Goal: Task Accomplishment & Management: Use online tool/utility

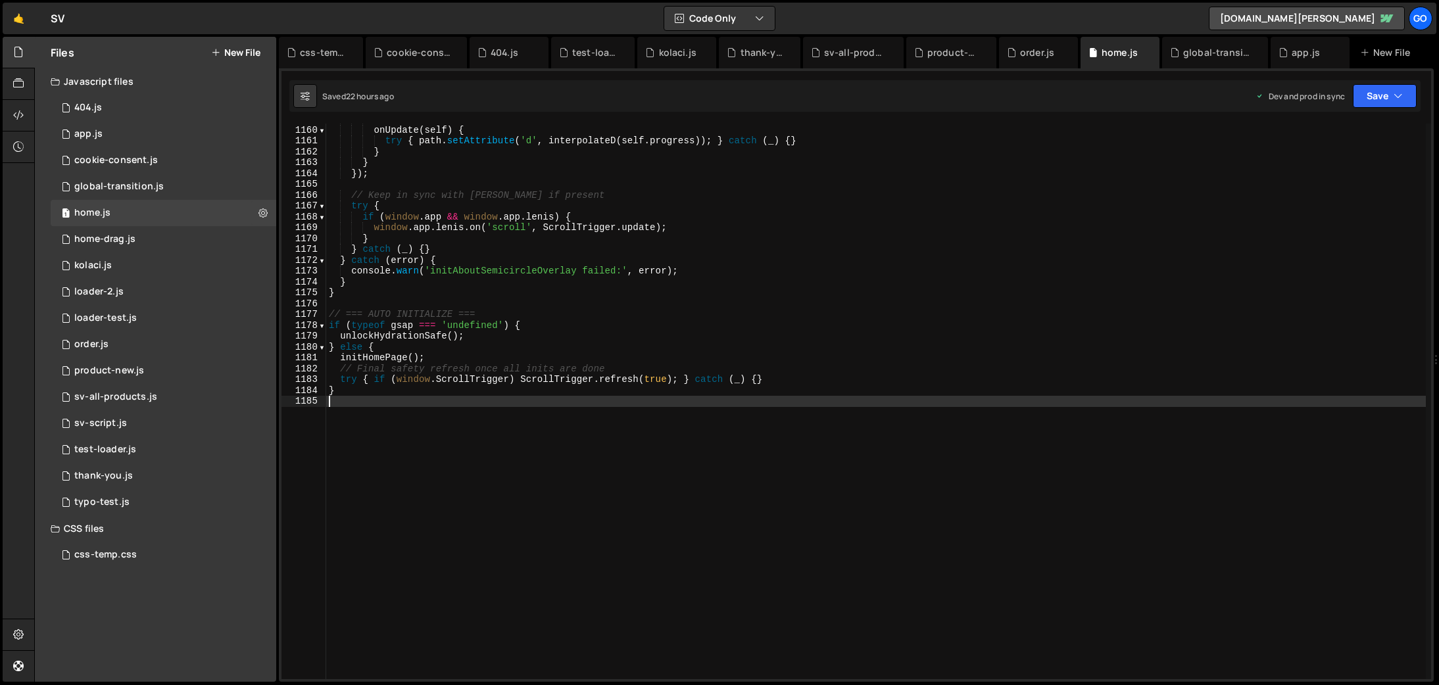
scroll to position [12579, 0]
click at [953, 53] on div "product-new.js" at bounding box center [954, 52] width 53 height 13
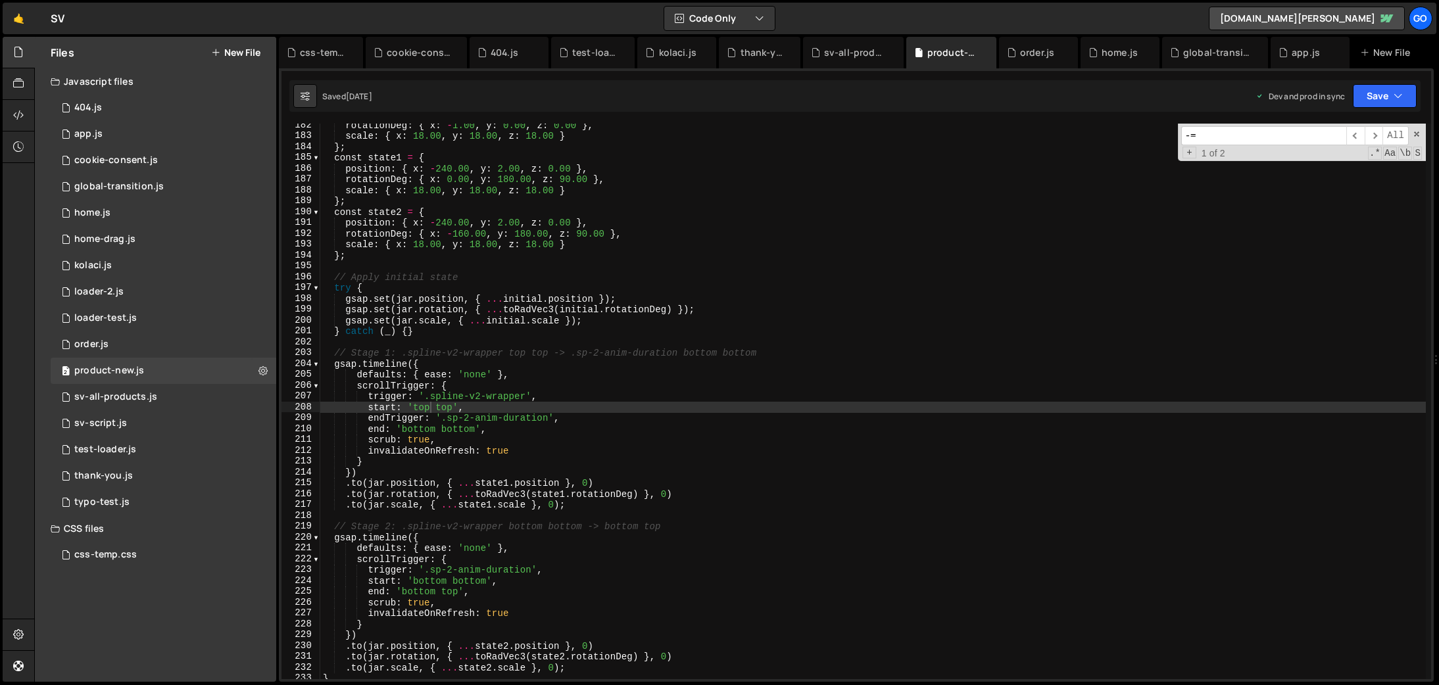
click at [612, 269] on div "rotationDeg : { x : - 1.00 , y : 0.00 , z : 0.00 } , scale : { x : 18.00 , y : …" at bounding box center [873, 409] width 1106 height 578
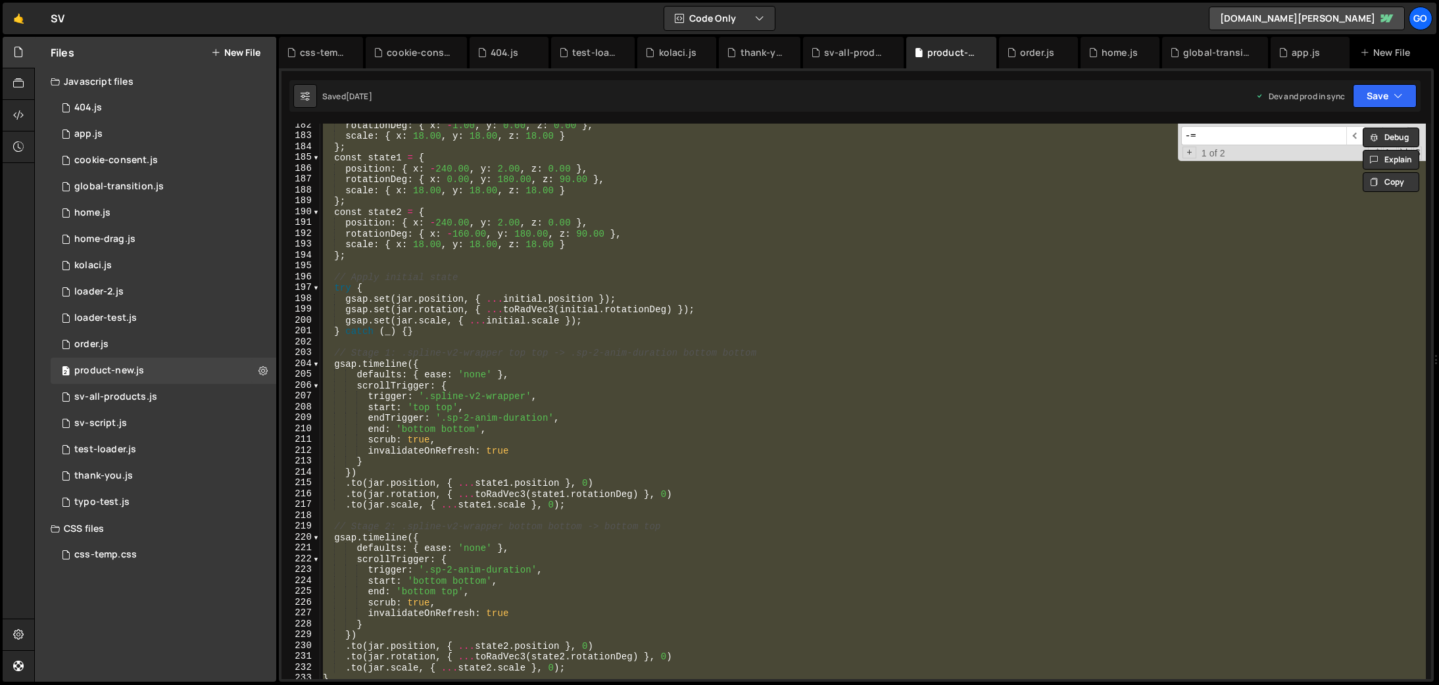
click at [1192, 97] on div "Saved [DATE] Dev and prod in sync Upgrade to Edit Save Save to Staging S Saved …" at bounding box center [854, 96] width 1131 height 32
click at [637, 197] on div "rotationDeg : { x : - 1.00 , y : 0.00 , z : 0.00 } , scale : { x : 18.00 , y : …" at bounding box center [873, 402] width 1106 height 556
click at [637, 322] on div "rotationDeg : { x : - 1.00 , y : 0.00 , z : 0.00 } , scale : { x : 18.00 , y : …" at bounding box center [873, 402] width 1106 height 556
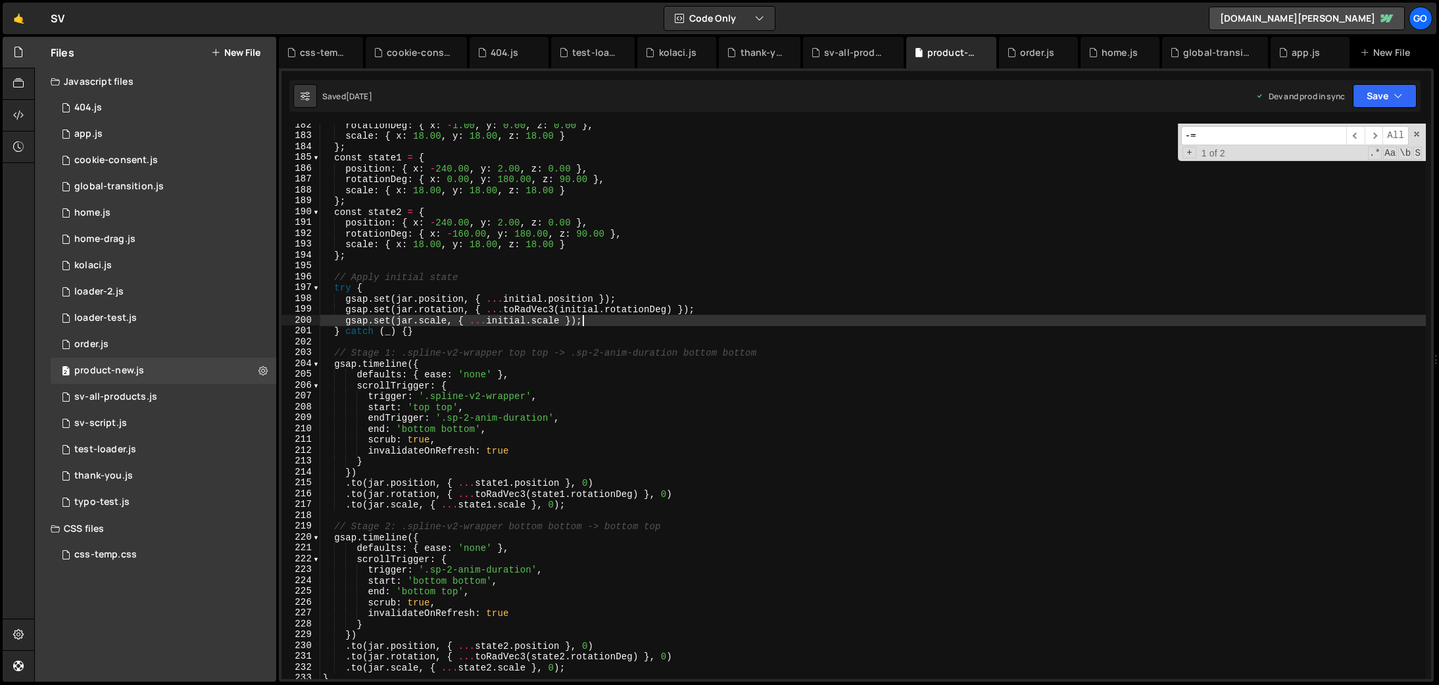
type textarea "console.log('📄 Product-4.js loaded and ready');"
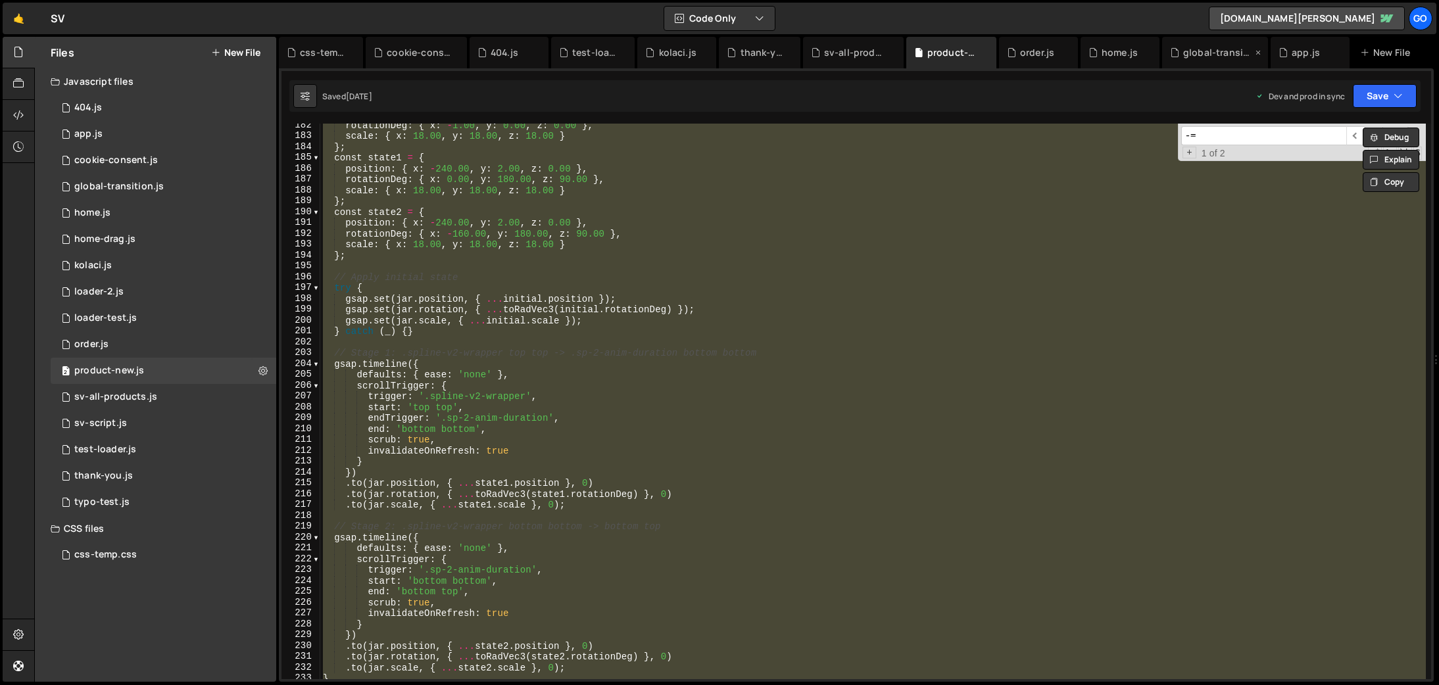
click at [1211, 59] on div "global-transition.js" at bounding box center [1217, 52] width 69 height 13
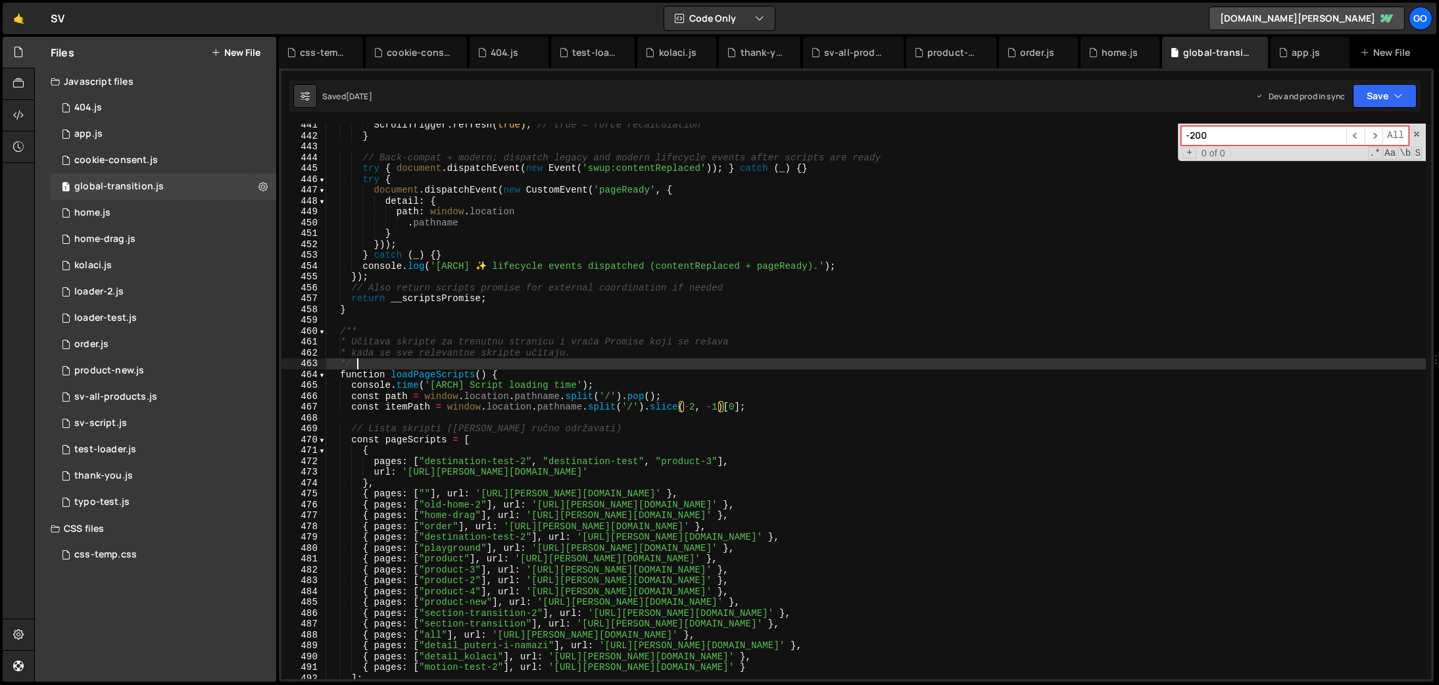
click at [946, 363] on div "ScrollTrigger . refresh ( true ) ; // true = force recalculation } // Back-comp…" at bounding box center [876, 409] width 1100 height 578
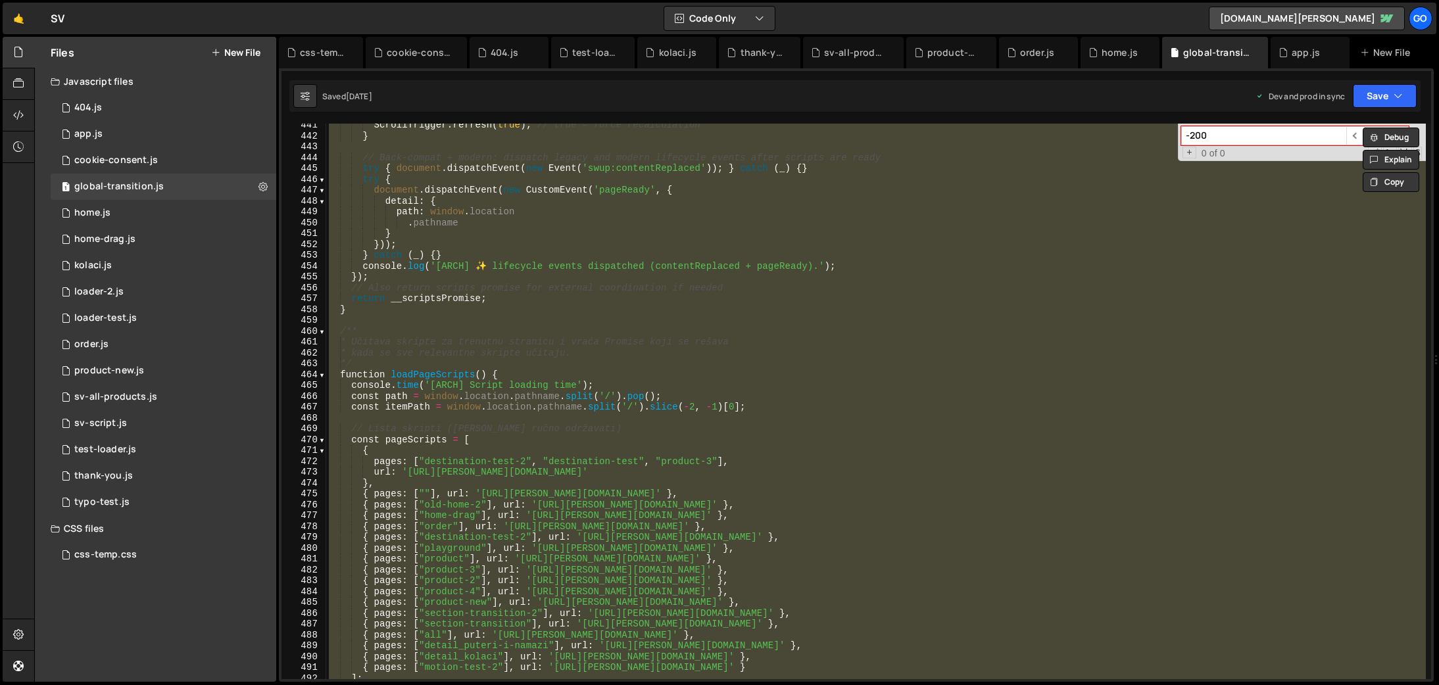
click at [757, 341] on div "ScrollTrigger . refresh ( true ) ; // true = force recalculation } // Back-comp…" at bounding box center [876, 402] width 1100 height 556
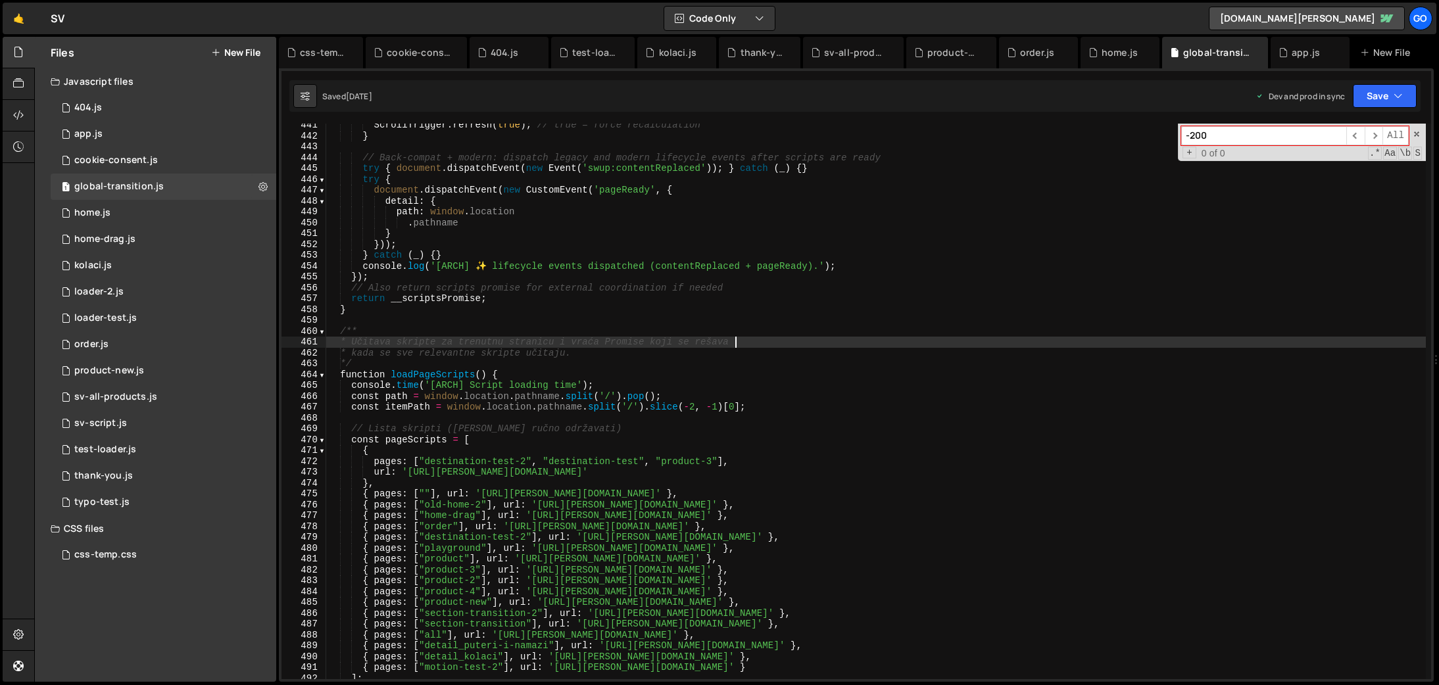
type textarea "})();"
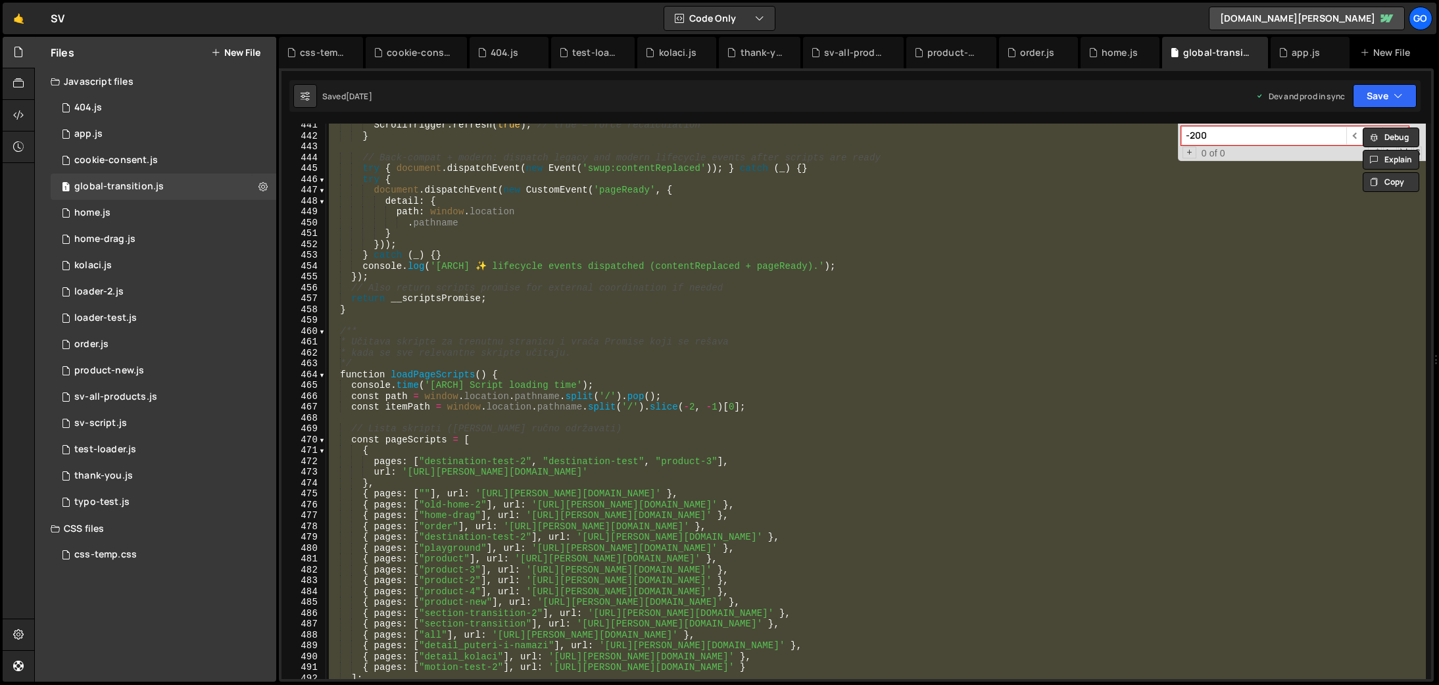
paste textarea
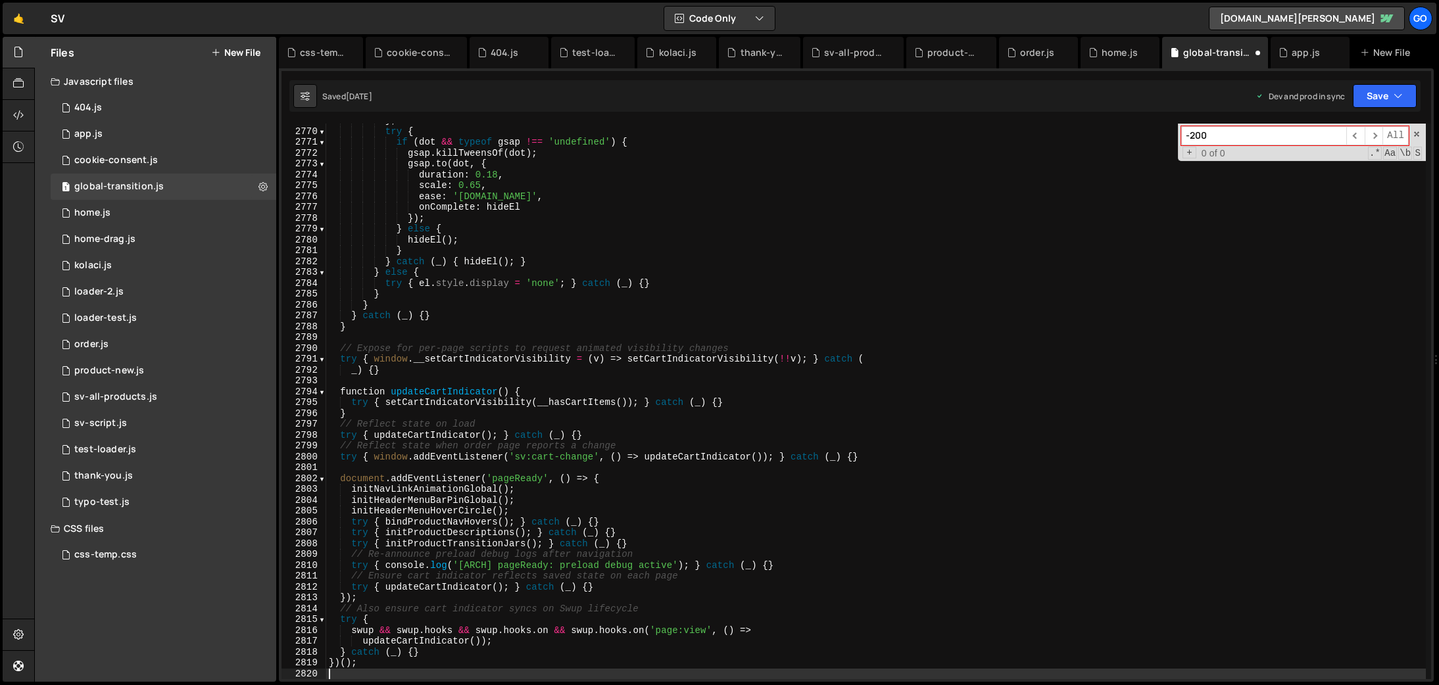
scroll to position [21000, 0]
click at [1420, 134] on span at bounding box center [1416, 134] width 9 height 9
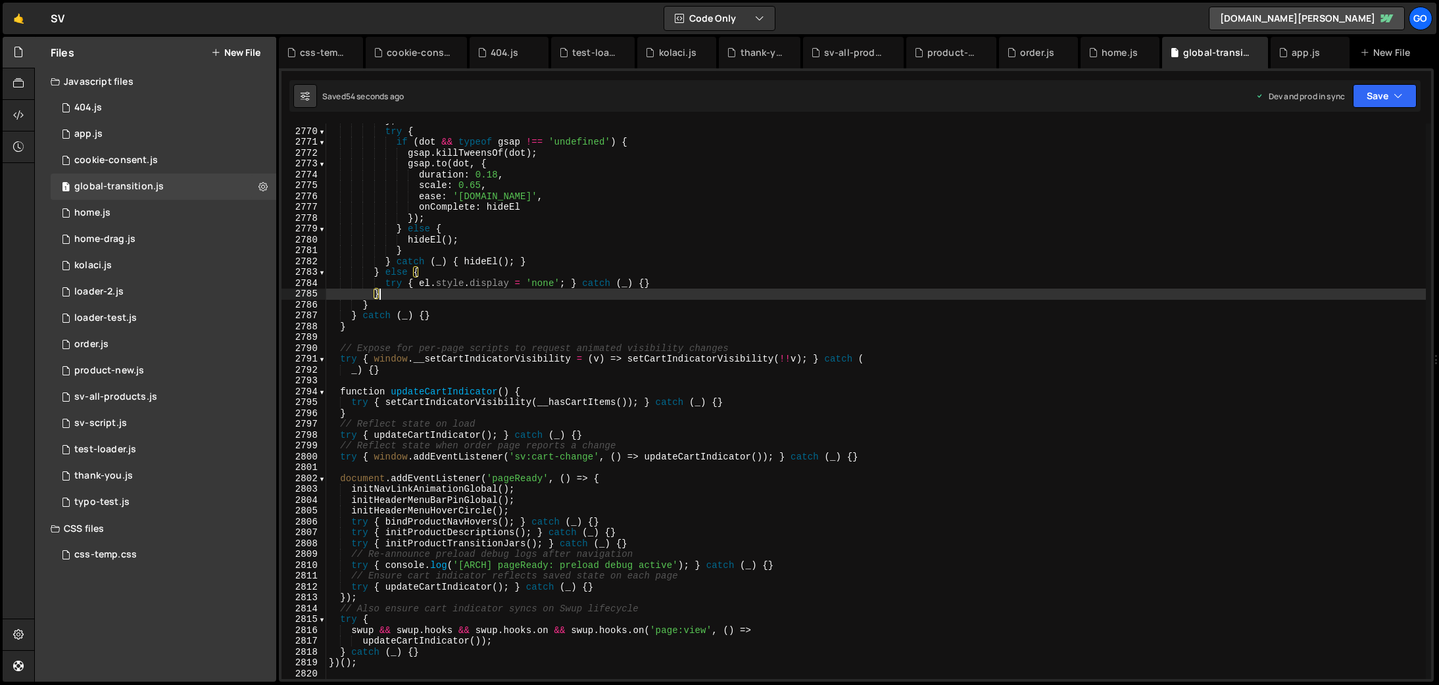
click at [628, 289] on div "} ; try { if ( dot && typeof gsap !== 'undefined' ) { gsap . killTweensOf ( dot…" at bounding box center [876, 404] width 1100 height 578
type textarea "}"
click at [932, 54] on div "product-new.js" at bounding box center [954, 52] width 53 height 13
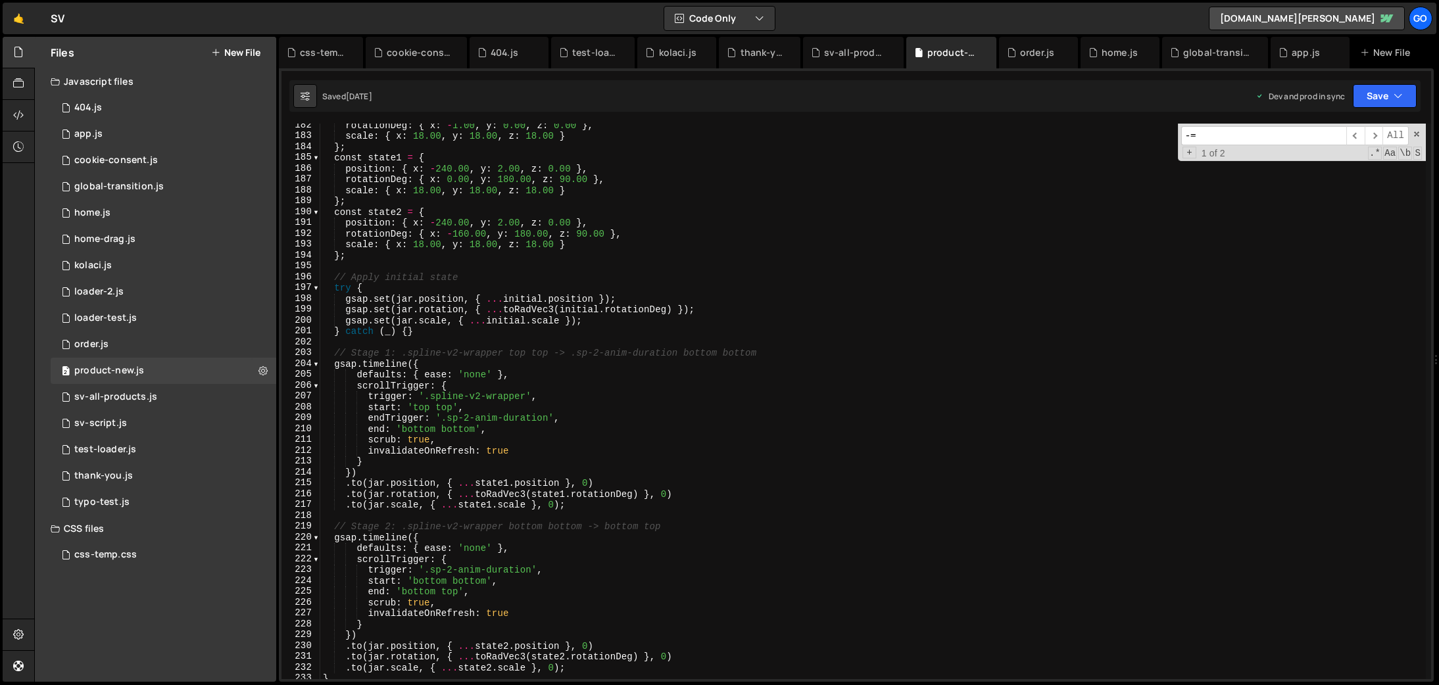
click at [883, 238] on div "rotationDeg : { x : - 1.00 , y : 0.00 , z : 0.00 } , scale : { x : 18.00 , y : …" at bounding box center [873, 409] width 1106 height 578
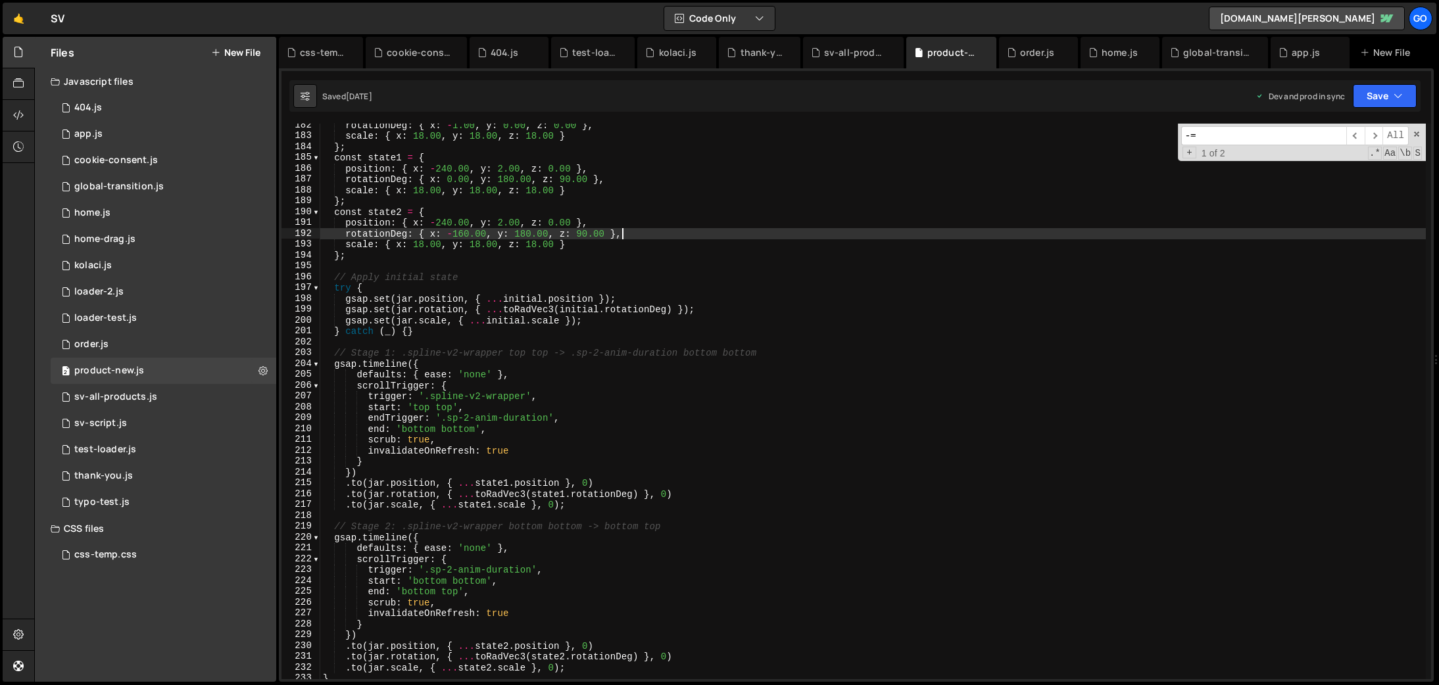
type textarea "console.log('📄 Product-4.js loaded and ready');"
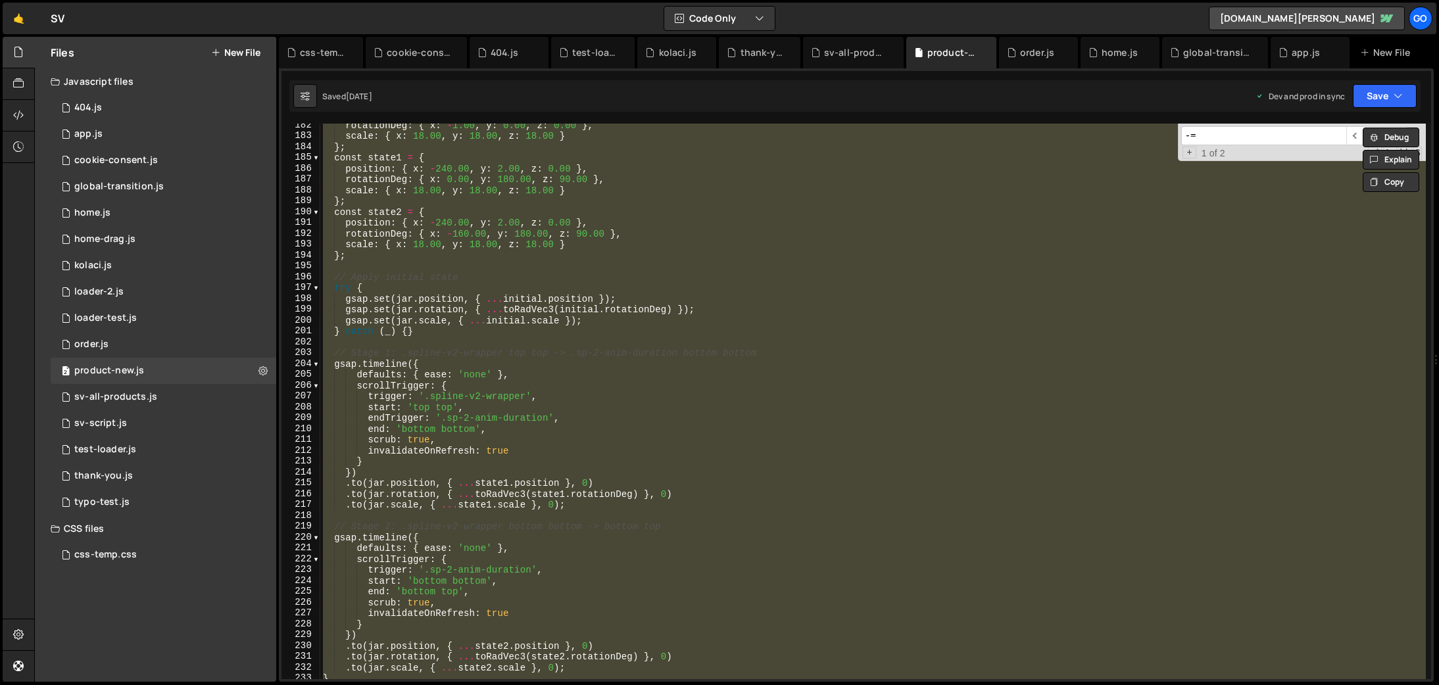
paste textarea
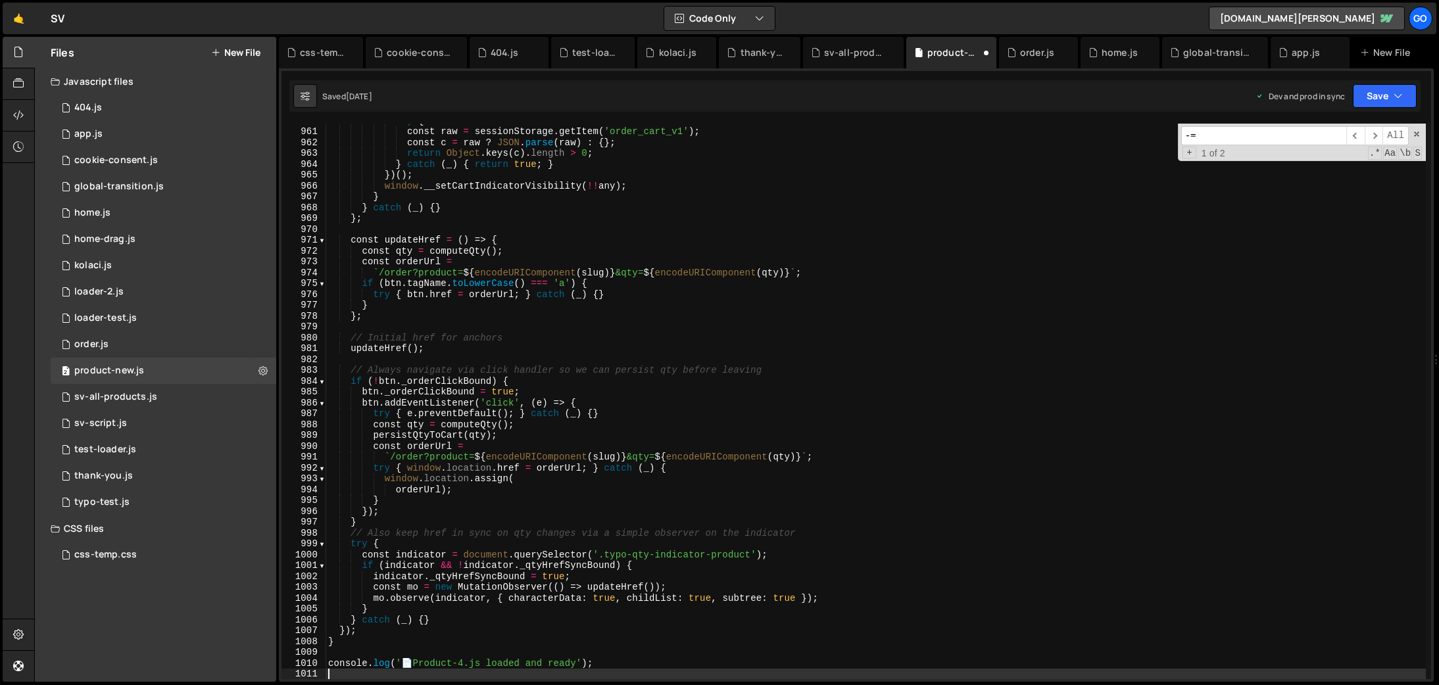
scroll to position [10418, 0]
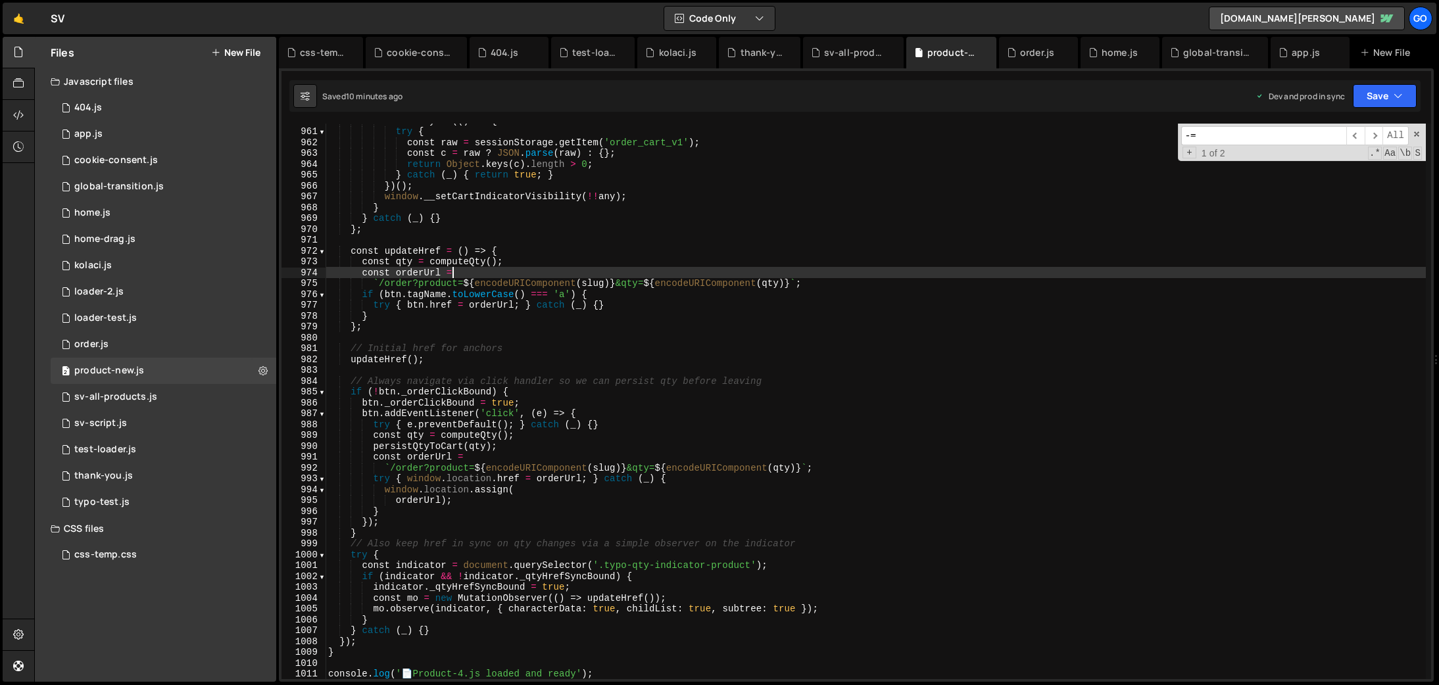
click at [895, 272] on div "const any = (( ) => { try { const raw = sessionStorage . getItem ( 'order_cart_…" at bounding box center [876, 404] width 1101 height 578
type textarea "console.log('📄 Product-4.js loaded and ready');"
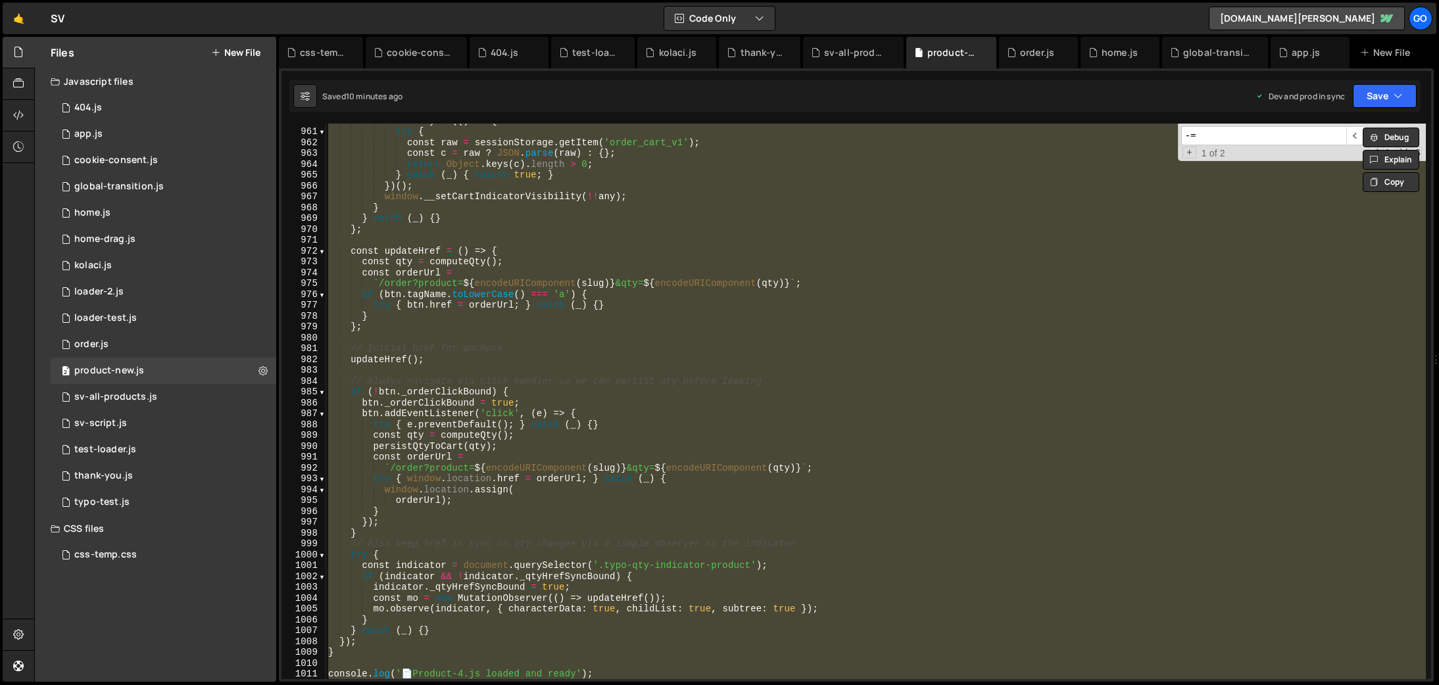
paste textarea
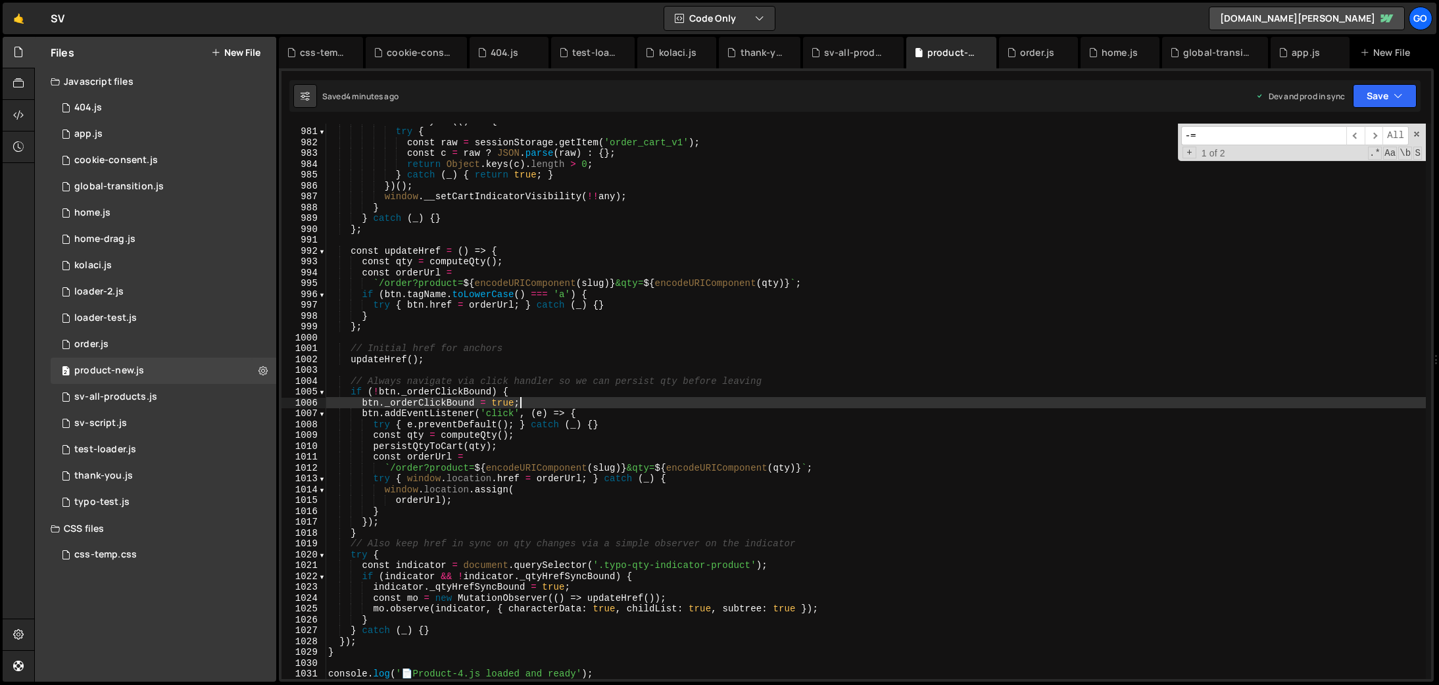
click at [631, 399] on div "const any = (( ) => { try { const raw = sessionStorage . getItem ( 'order_cart_…" at bounding box center [876, 404] width 1101 height 578
type textarea "console.log('📄 Product-4.js loaded and ready');"
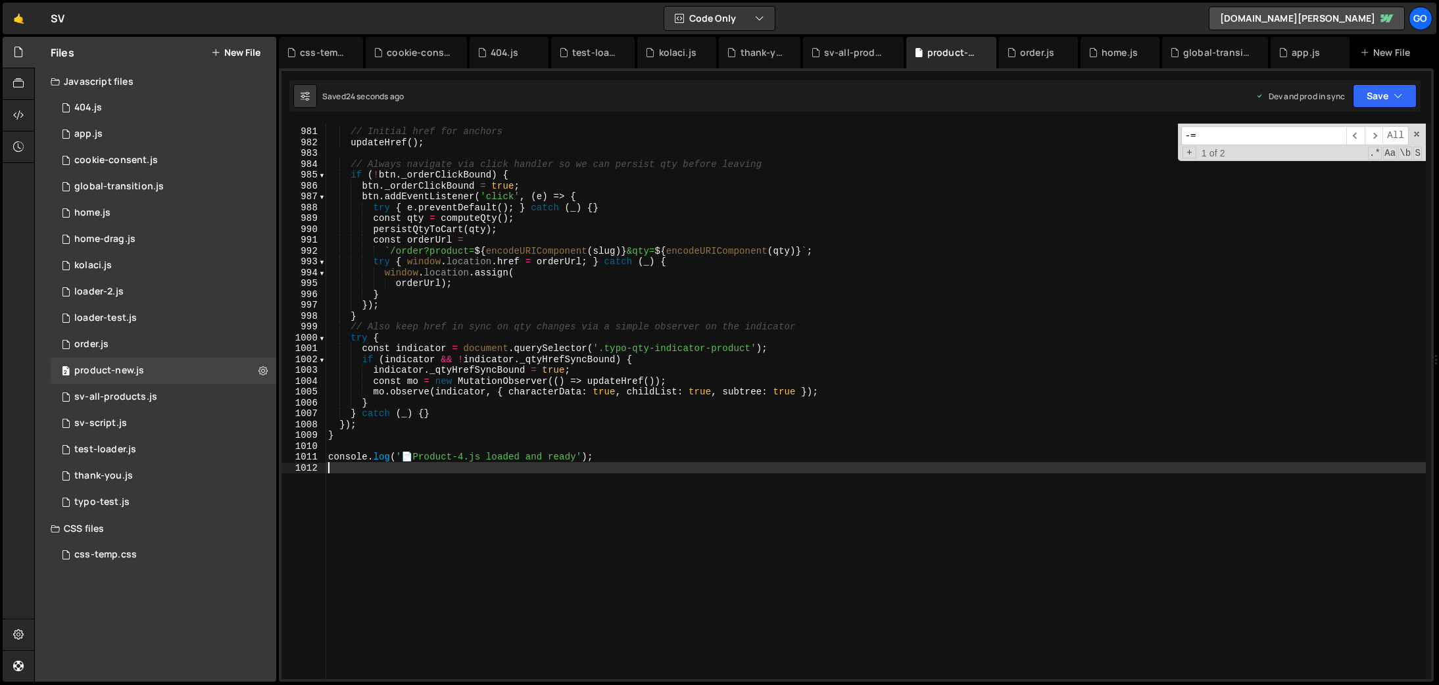
click at [606, 416] on div "// Initial href for anchors updateHref ( ) ; // Always navigate via click handl…" at bounding box center [876, 404] width 1101 height 578
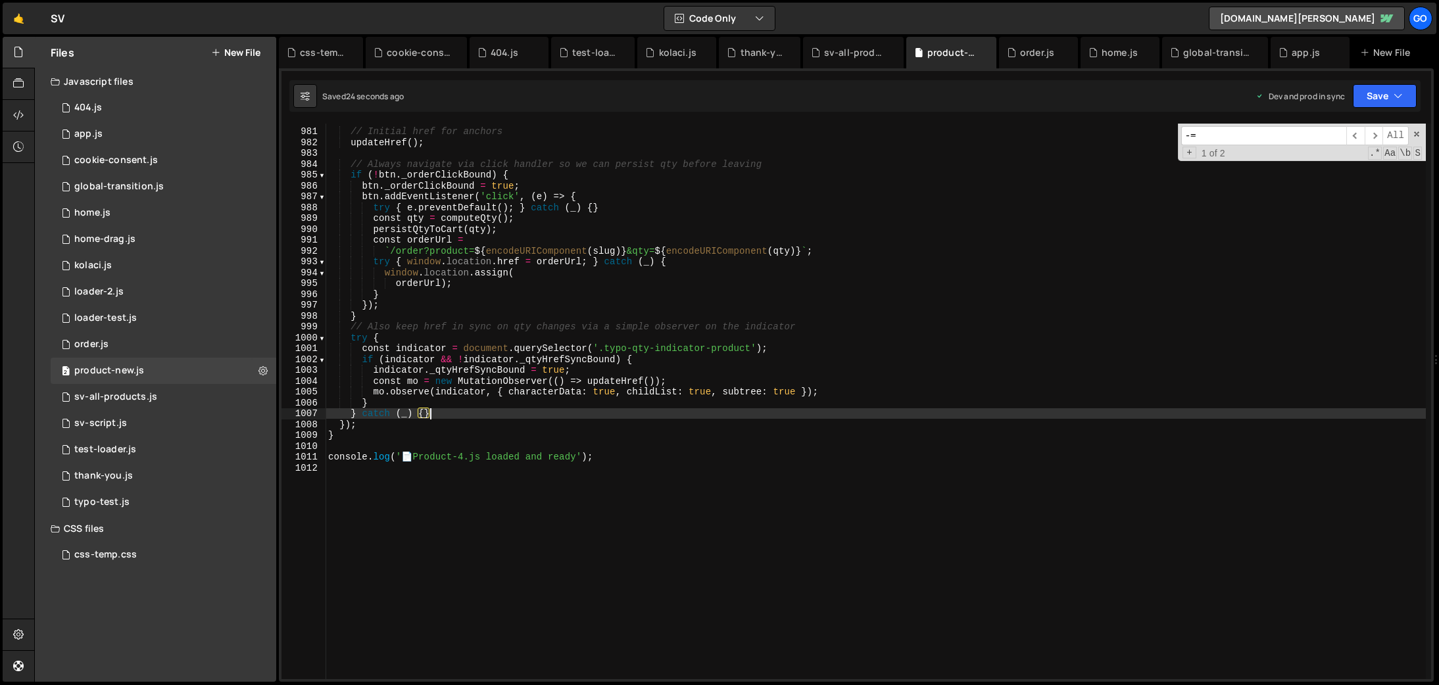
type textarea "console.log('📄 Product-4.js loaded and ready');"
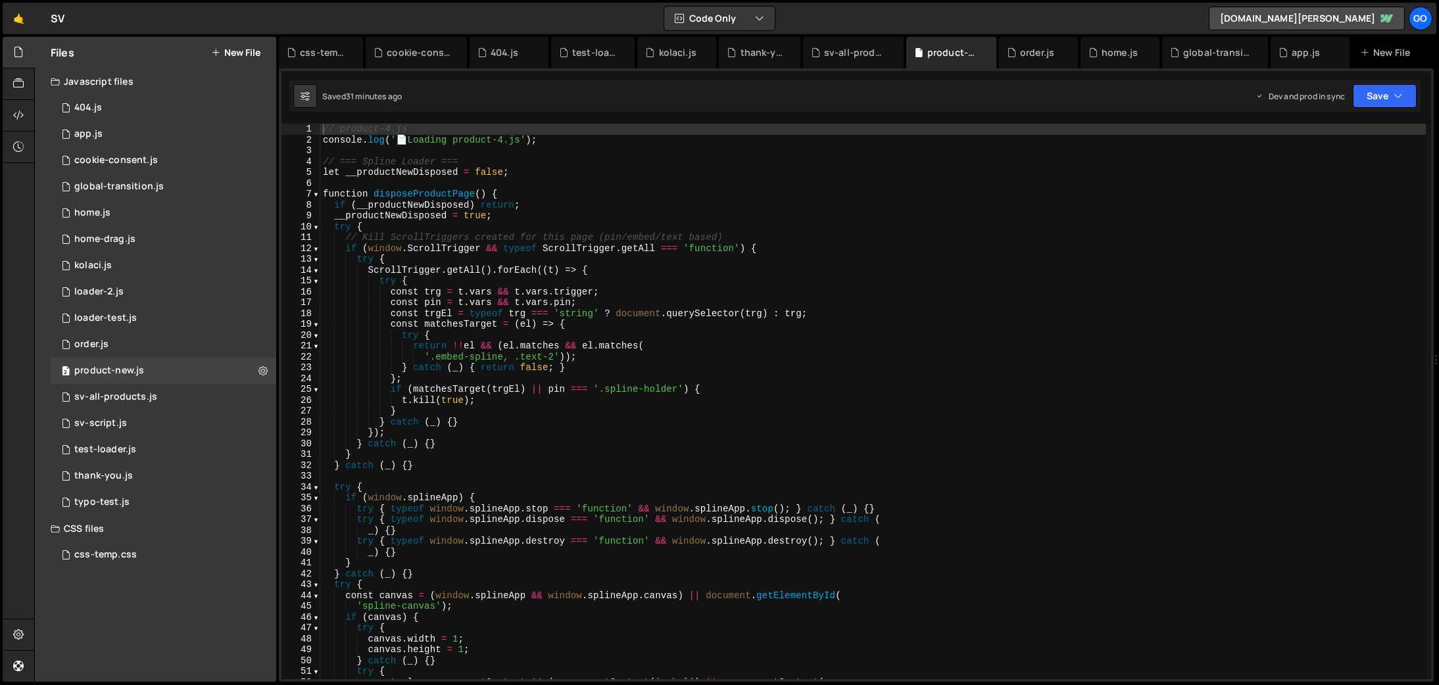
click at [638, 305] on div "// product-4.js console . log ( ' 📄 Loading product-4.js' ) ; // === Spline Loa…" at bounding box center [873, 413] width 1106 height 578
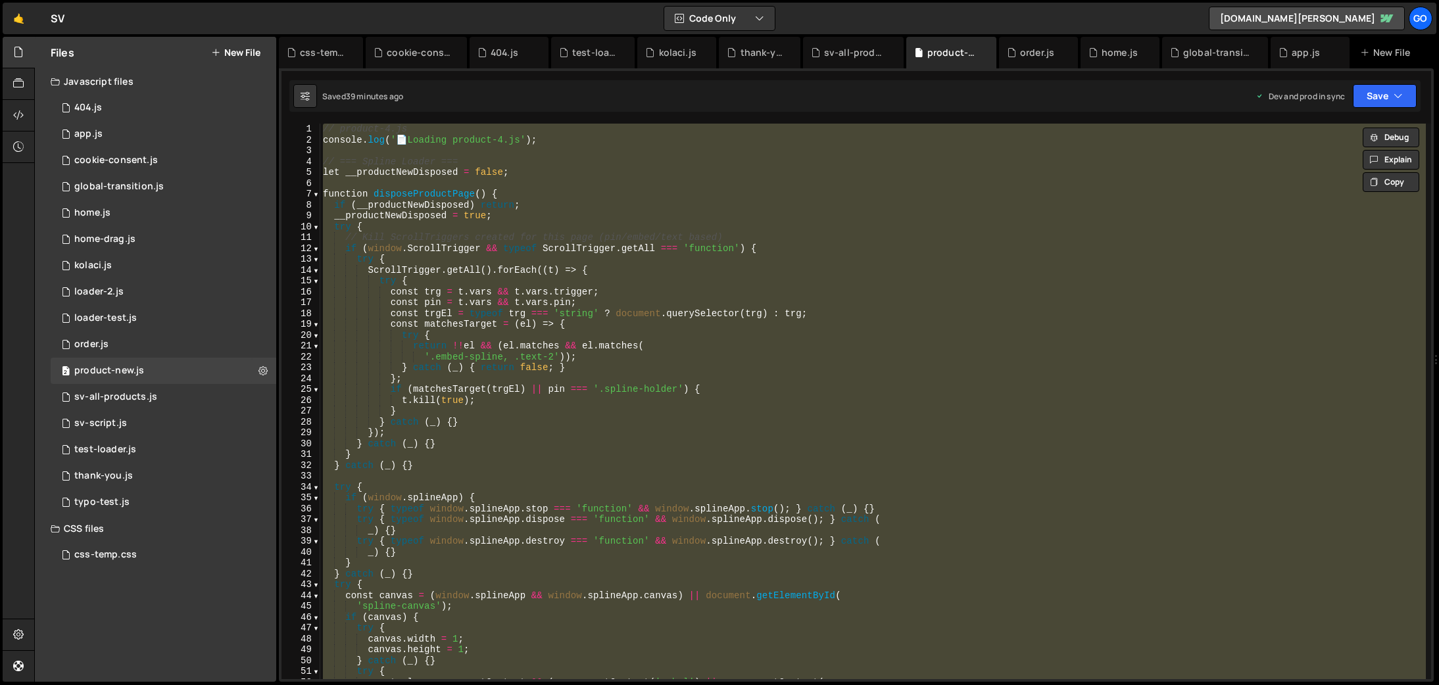
click at [564, 322] on div "// product-4.js console . log ( ' 📄 Loading product-4.js' ) ; // === Spline Loa…" at bounding box center [873, 402] width 1106 height 556
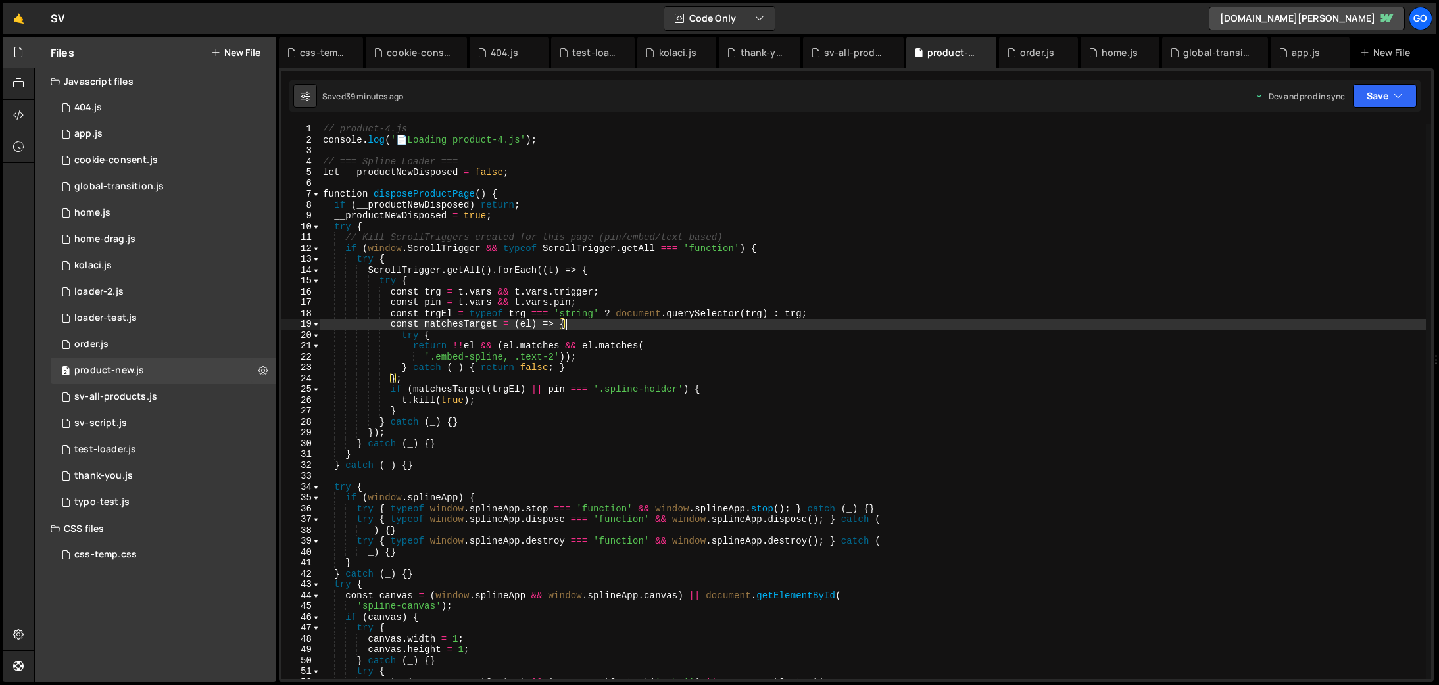
type textarea "console.log('📄 Product-4.js loaded and ready');"
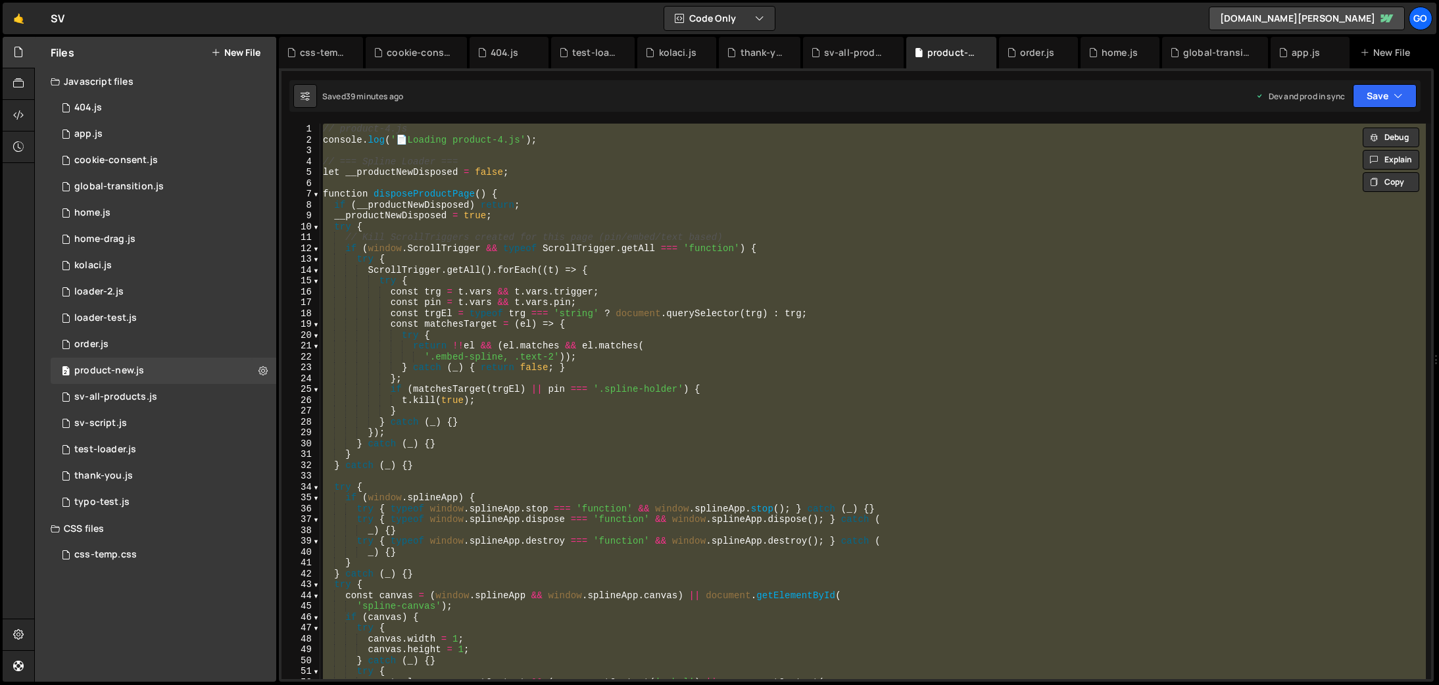
paste textarea
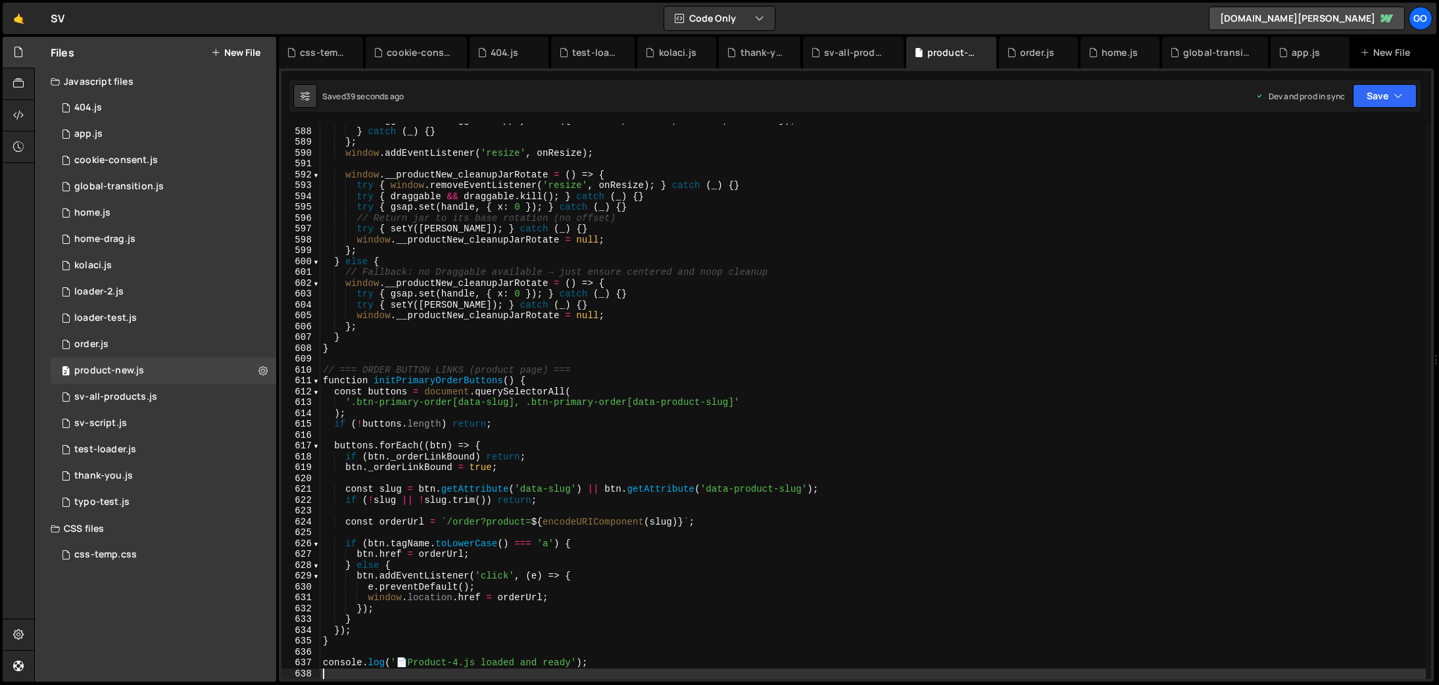
click at [611, 309] on div "draggable && draggable . applyBounds ({ minX : - r , maxX : r , minY : 0 , maxY…" at bounding box center [873, 404] width 1106 height 578
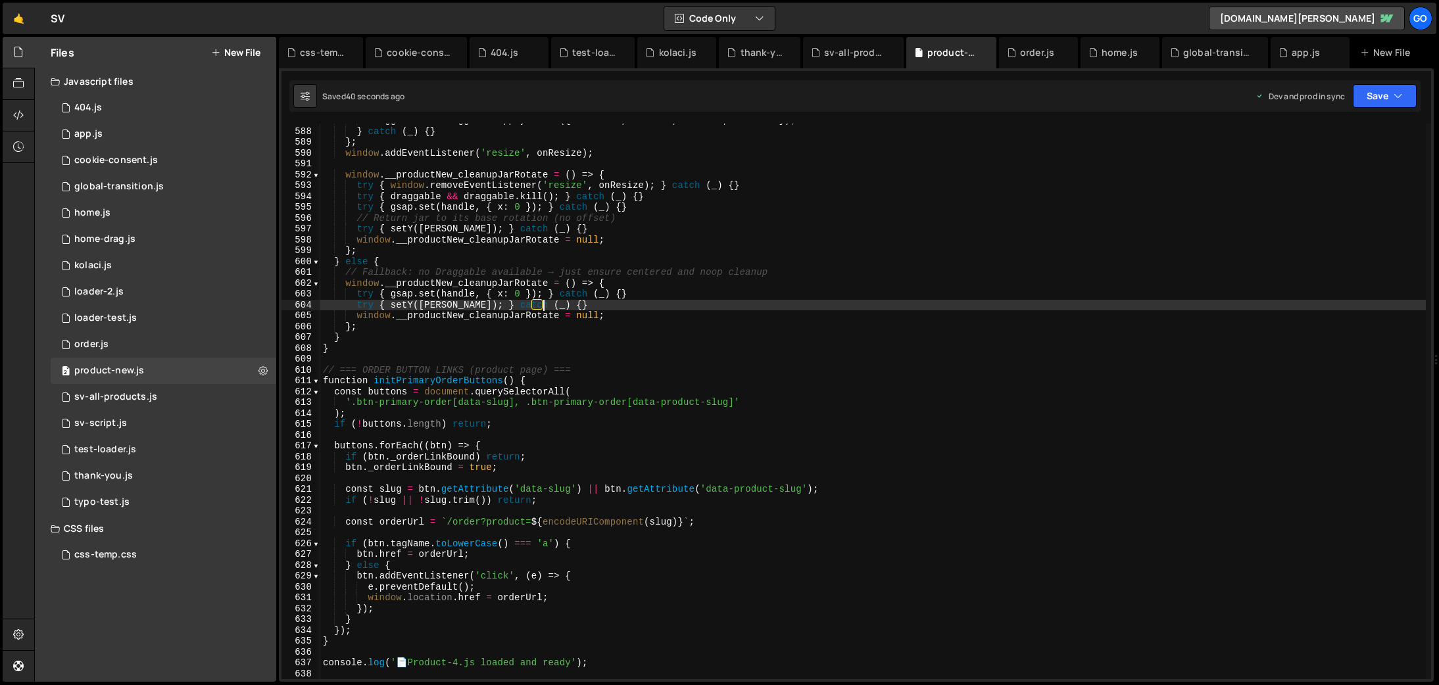
type textarea "console.log('📄 Product-4.js loaded and ready');"
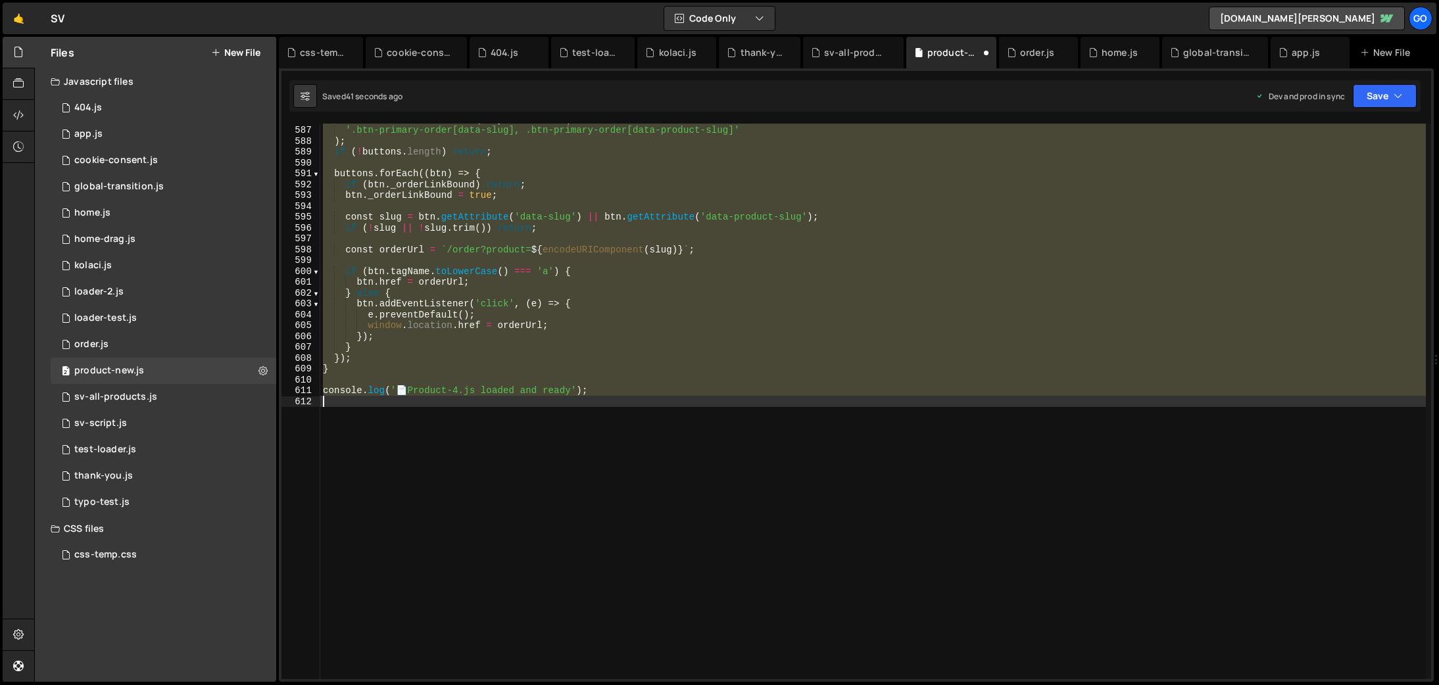
scroll to position [6359, 0]
click at [658, 337] on div "const buttons = document . querySelectorAll ( '.btn-primary-order[data-slug], .…" at bounding box center [873, 402] width 1106 height 556
type textarea "});"
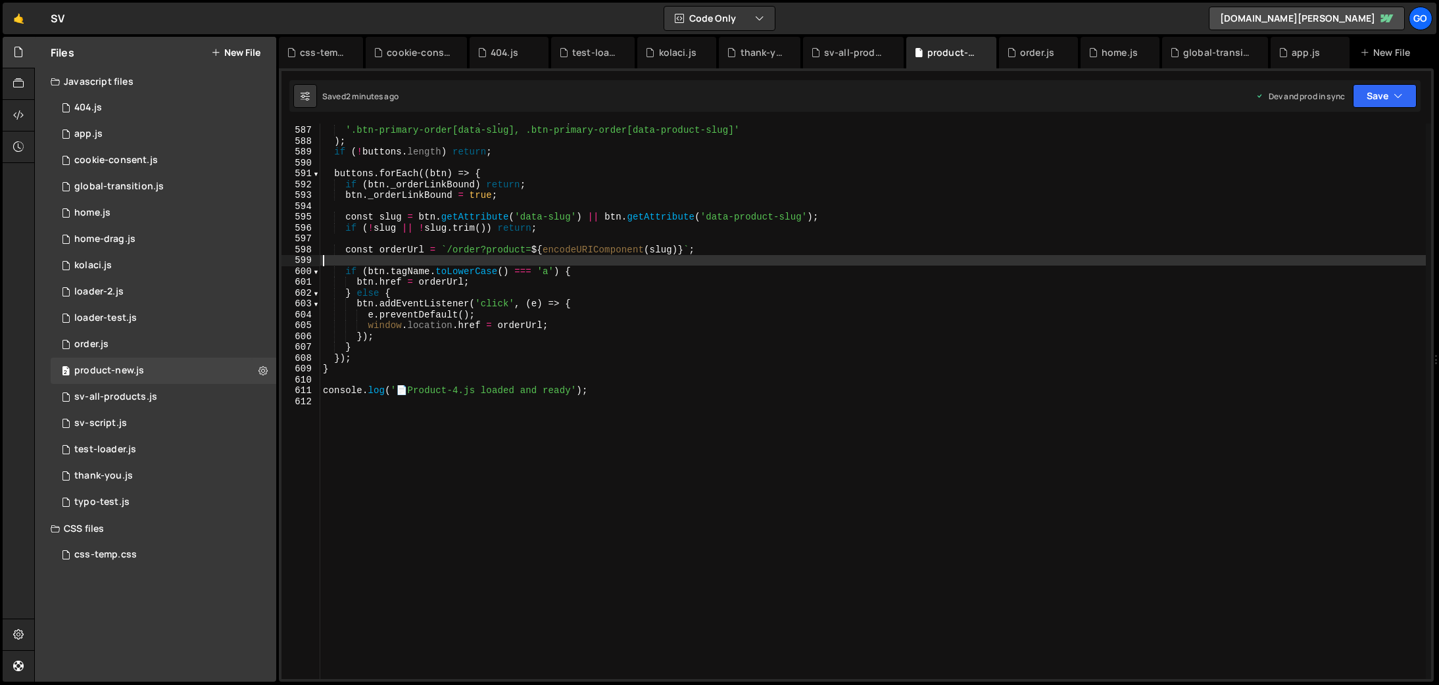
click at [539, 264] on div "const buttons = document . querySelectorAll ( '.btn-primary-order[data-slug], .…" at bounding box center [873, 403] width 1106 height 578
type textarea "console.log('📄 Product-4.js loaded and ready');"
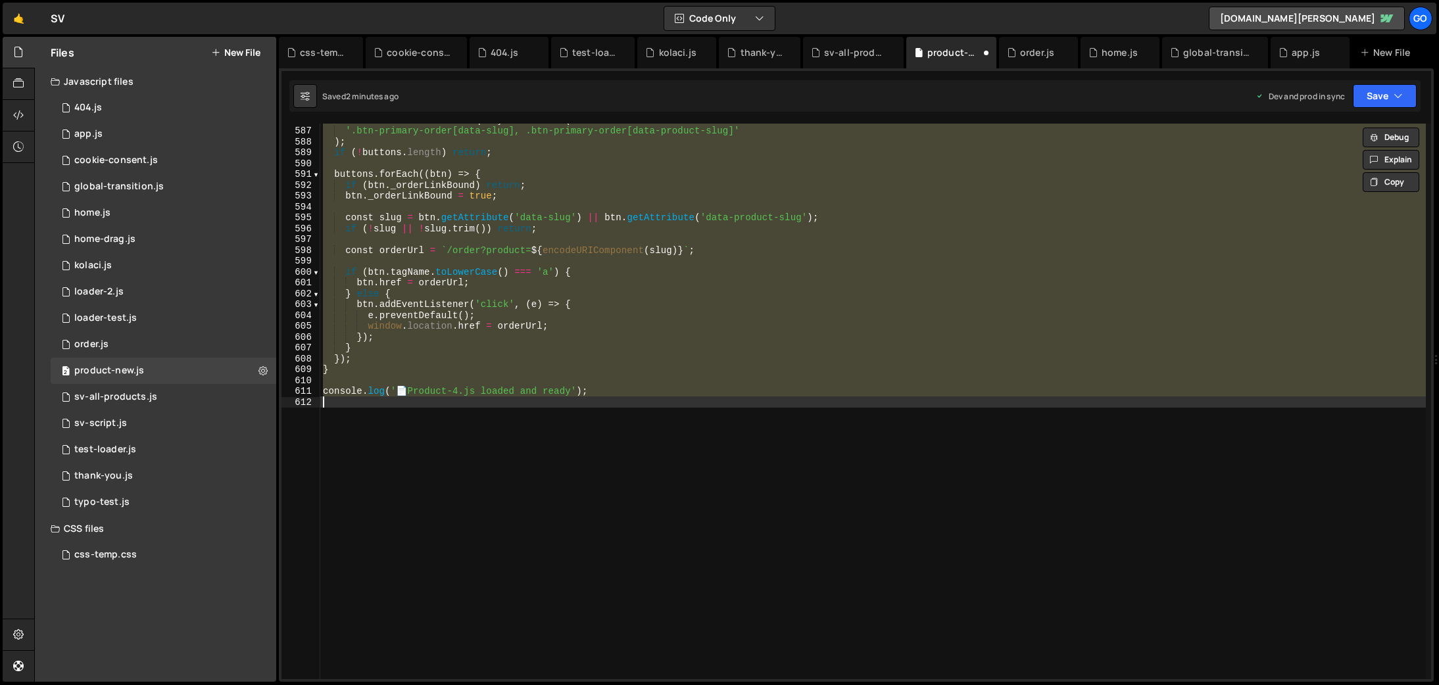
click at [814, 485] on div "const buttons = document . querySelectorAll ( '.btn-primary-order[data-slug], .…" at bounding box center [873, 402] width 1106 height 556
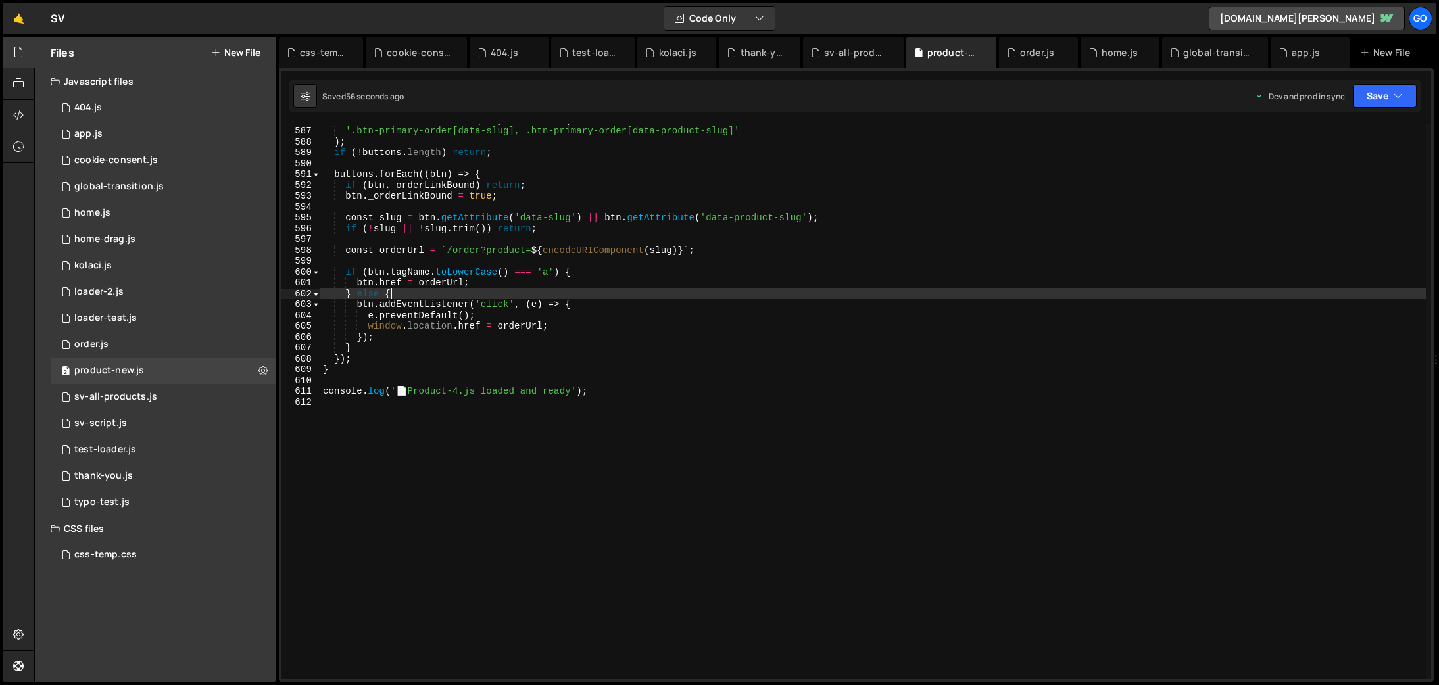
click at [559, 292] on div "const buttons = document . querySelectorAll ( '.btn-primary-order[data-slug], .…" at bounding box center [873, 403] width 1106 height 578
type textarea "console.log('📄 Product-4.js loaded and ready');"
click at [442, 290] on div "const buttons = document . querySelectorAll ( '.btn-primary-order[data-slug], .…" at bounding box center [873, 403] width 1106 height 578
type textarea "console.log('📄 Product-4.js loaded and ready');"
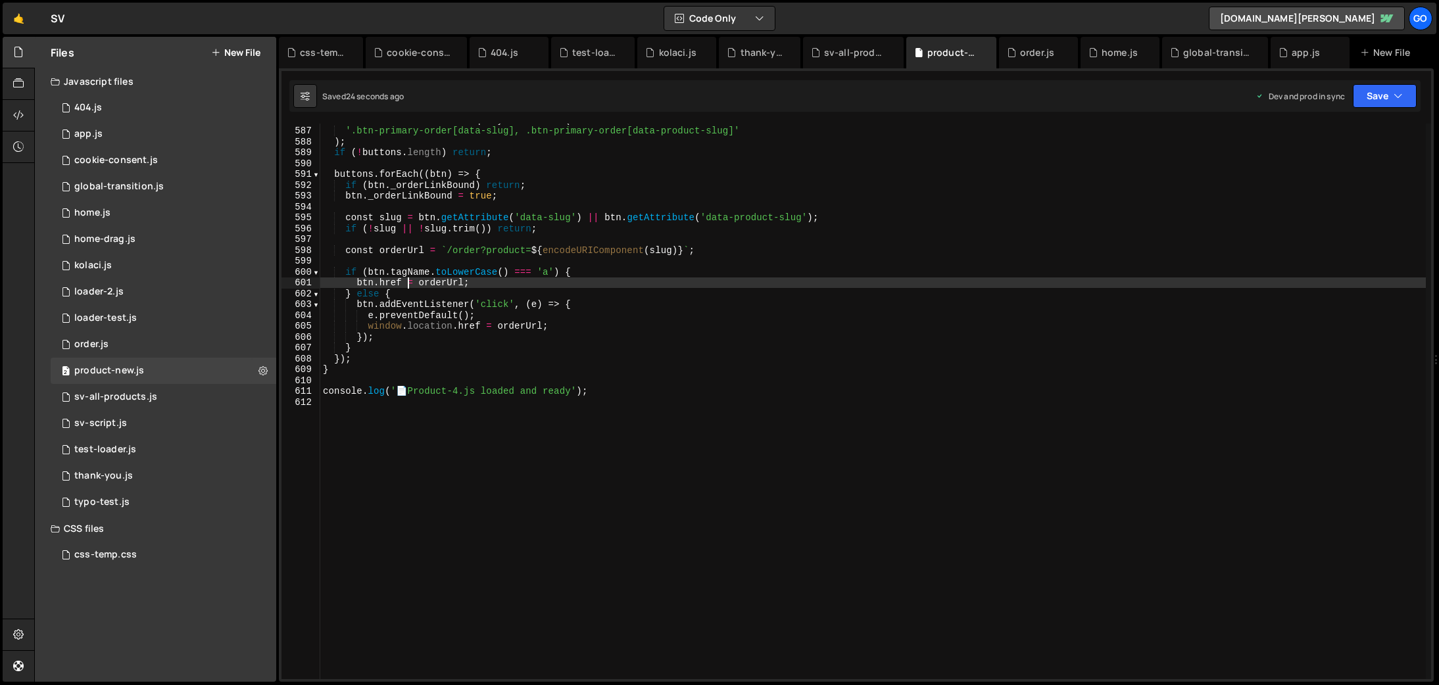
click at [409, 287] on div "const buttons = document . querySelectorAll ( '.btn-primary-order[data-slug], .…" at bounding box center [873, 403] width 1106 height 578
type textarea "console.log('📄 Product-4.js loaded and ready');"
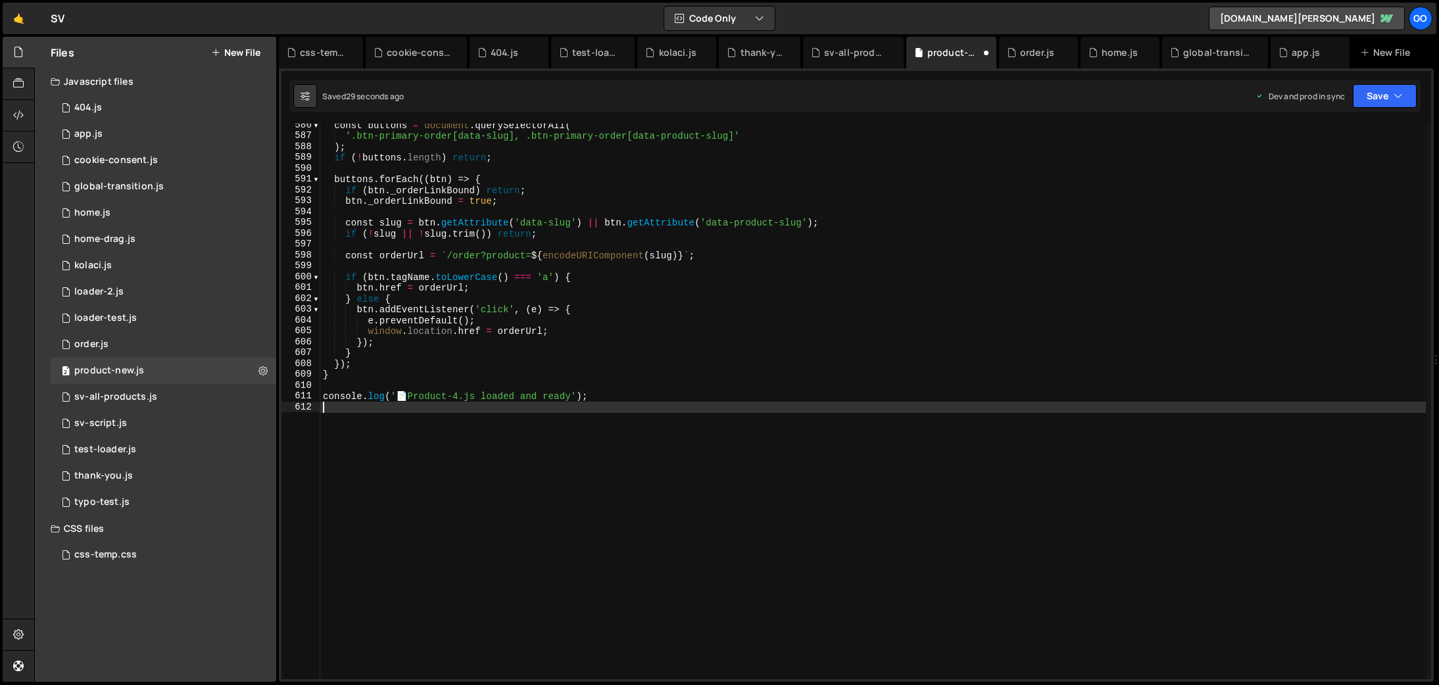
scroll to position [6354, 0]
click at [473, 282] on div "const buttons = document . querySelectorAll ( '.btn-primary-order[data-slug], .…" at bounding box center [873, 409] width 1106 height 578
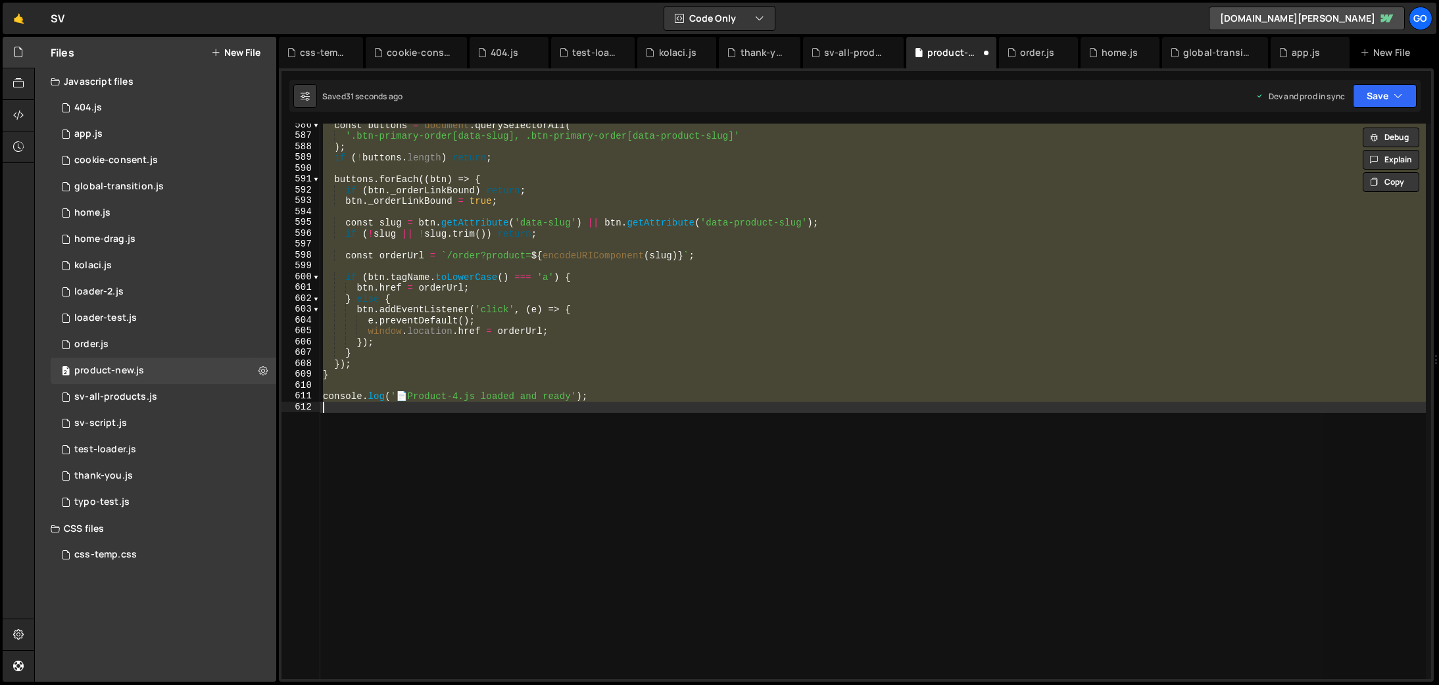
click at [584, 368] on div "const buttons = document . querySelectorAll ( '.btn-primary-order[data-slug], .…" at bounding box center [873, 402] width 1106 height 556
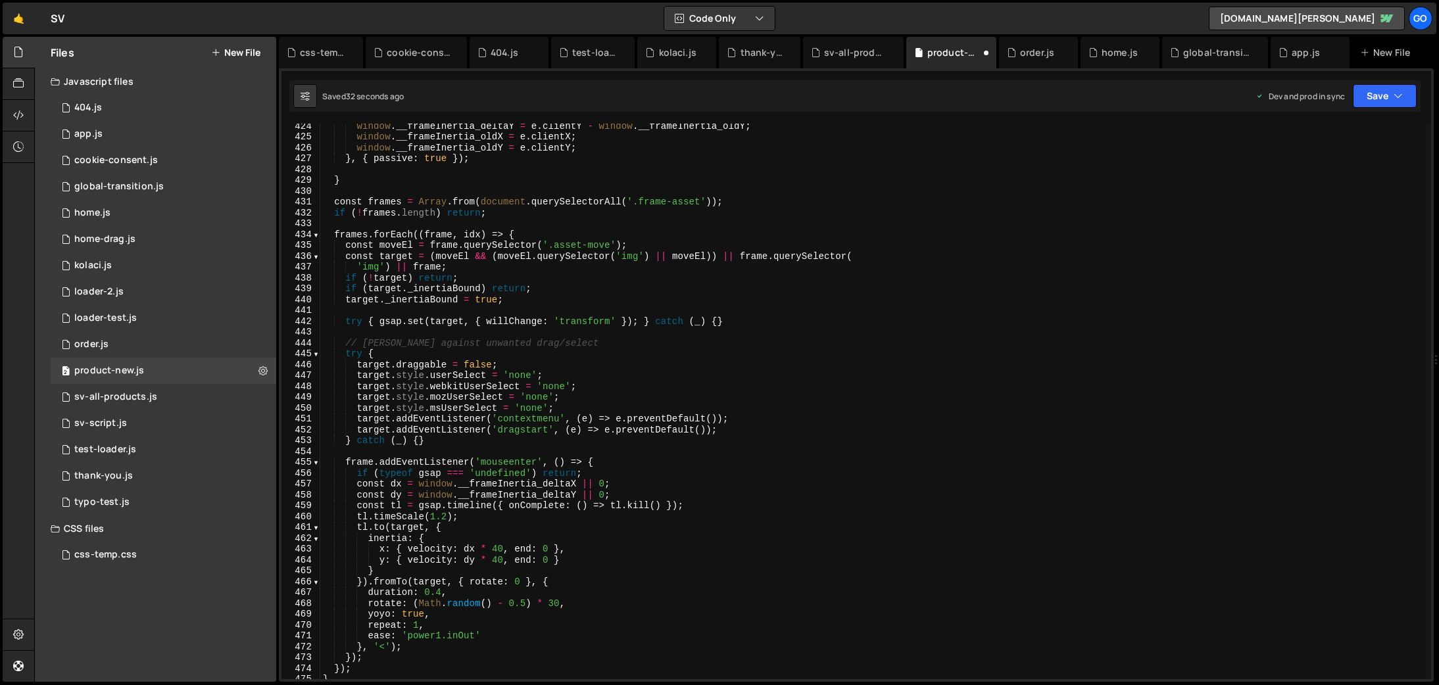
scroll to position [4493, 0]
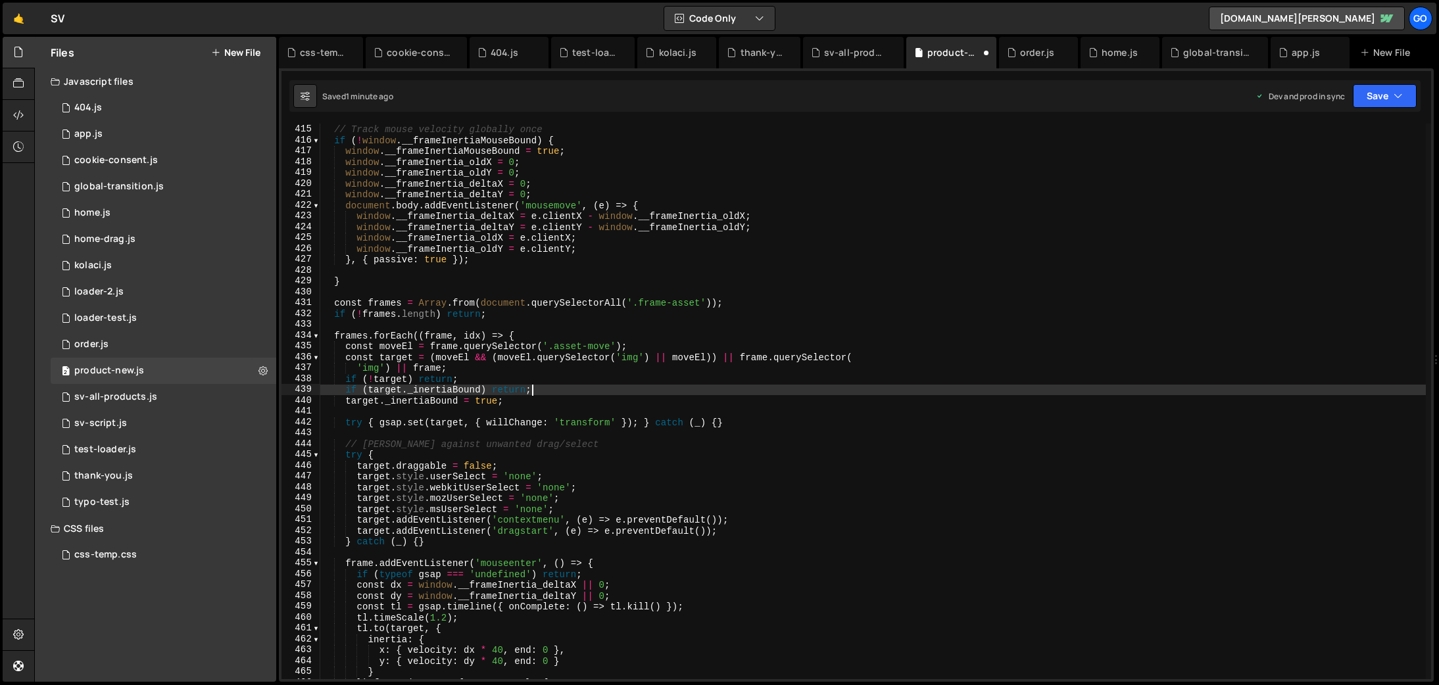
click at [647, 388] on div "// Track mouse velocity globally once if ( ! window . __frameInertiaMouseBound …" at bounding box center [873, 402] width 1106 height 578
type textarea "console.log('📄 Product-4.js loaded and ready');"
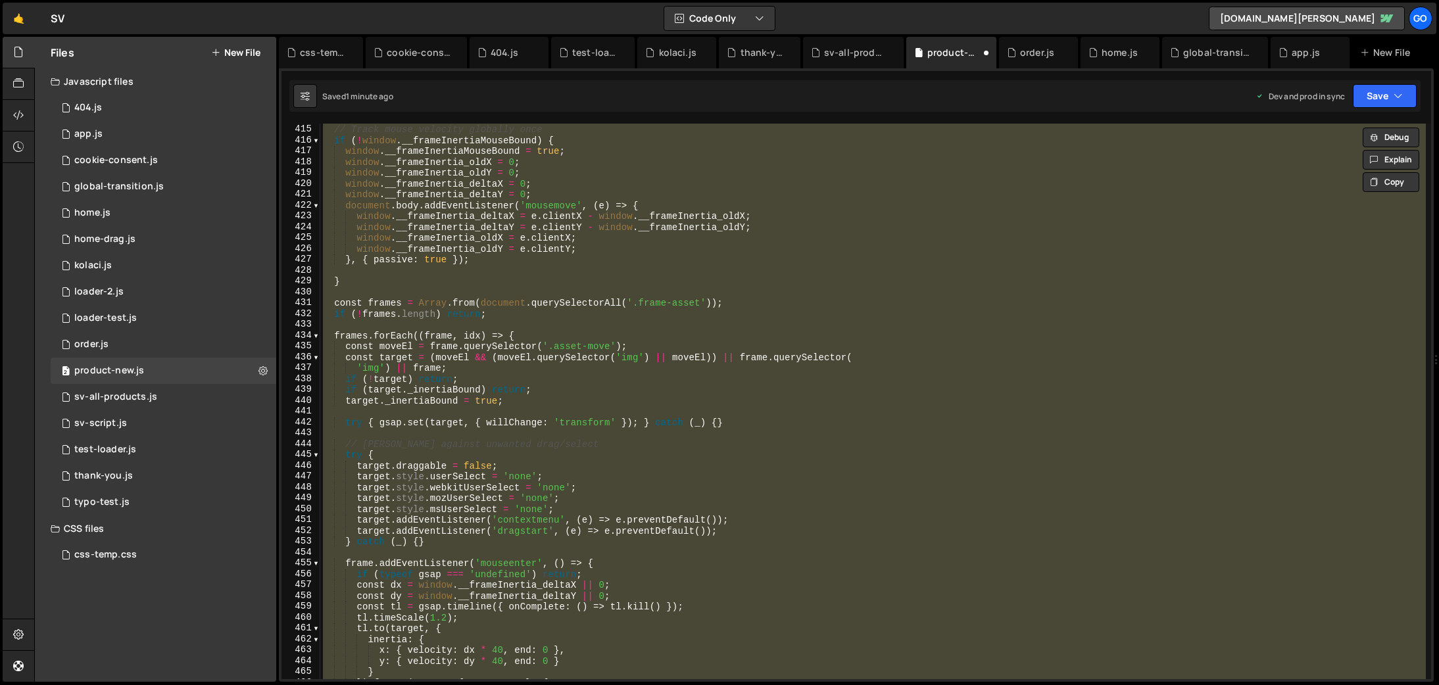
paste textarea
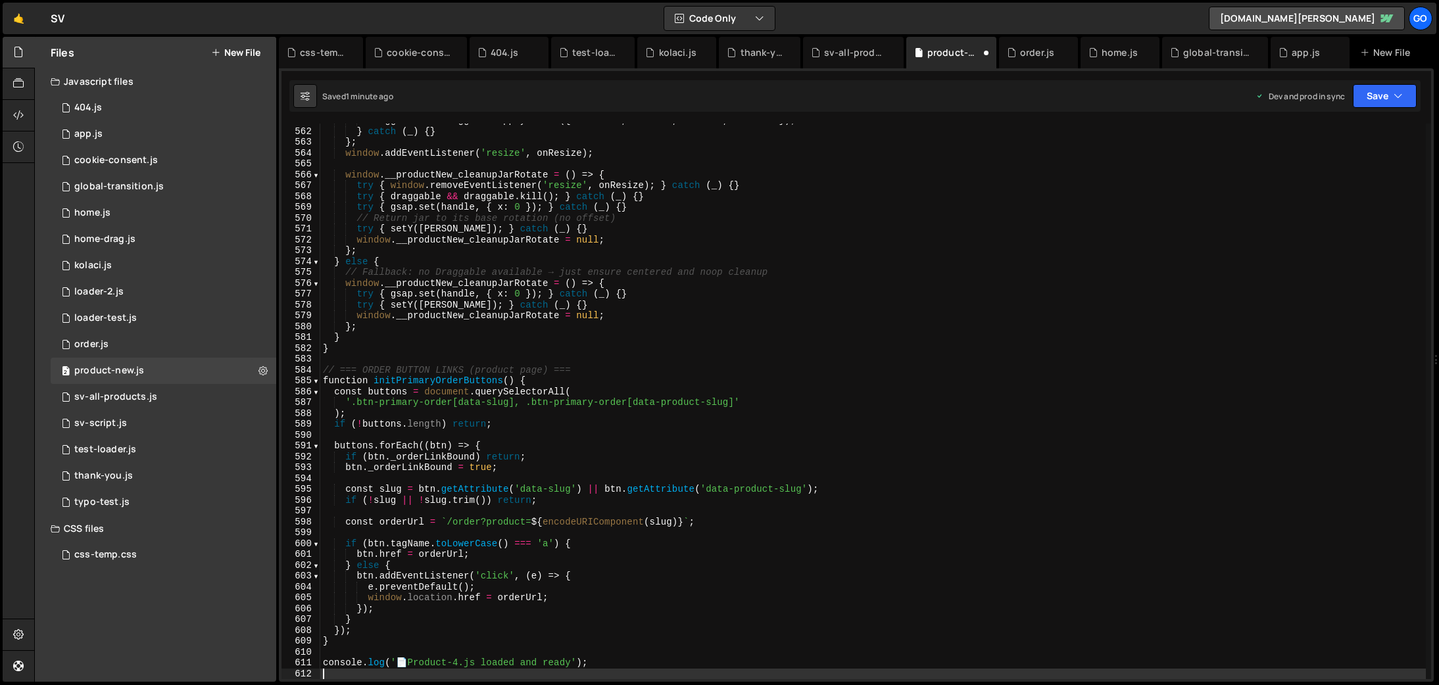
scroll to position [6087, 0]
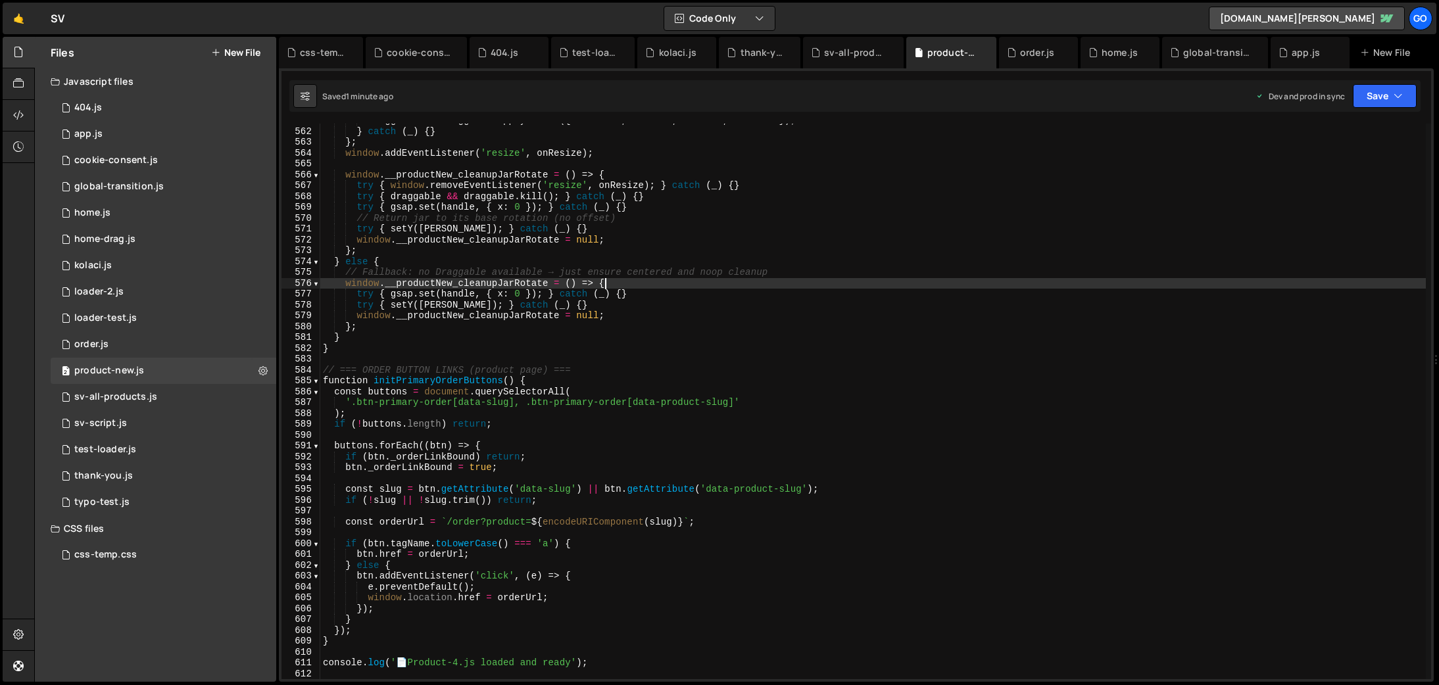
click at [626, 285] on div "draggable && draggable . applyBounds ({ minX : - r , maxX : r , minY : 0 , maxY…" at bounding box center [873, 404] width 1106 height 578
type textarea "console.log('📄 Product-4.js loaded and ready');"
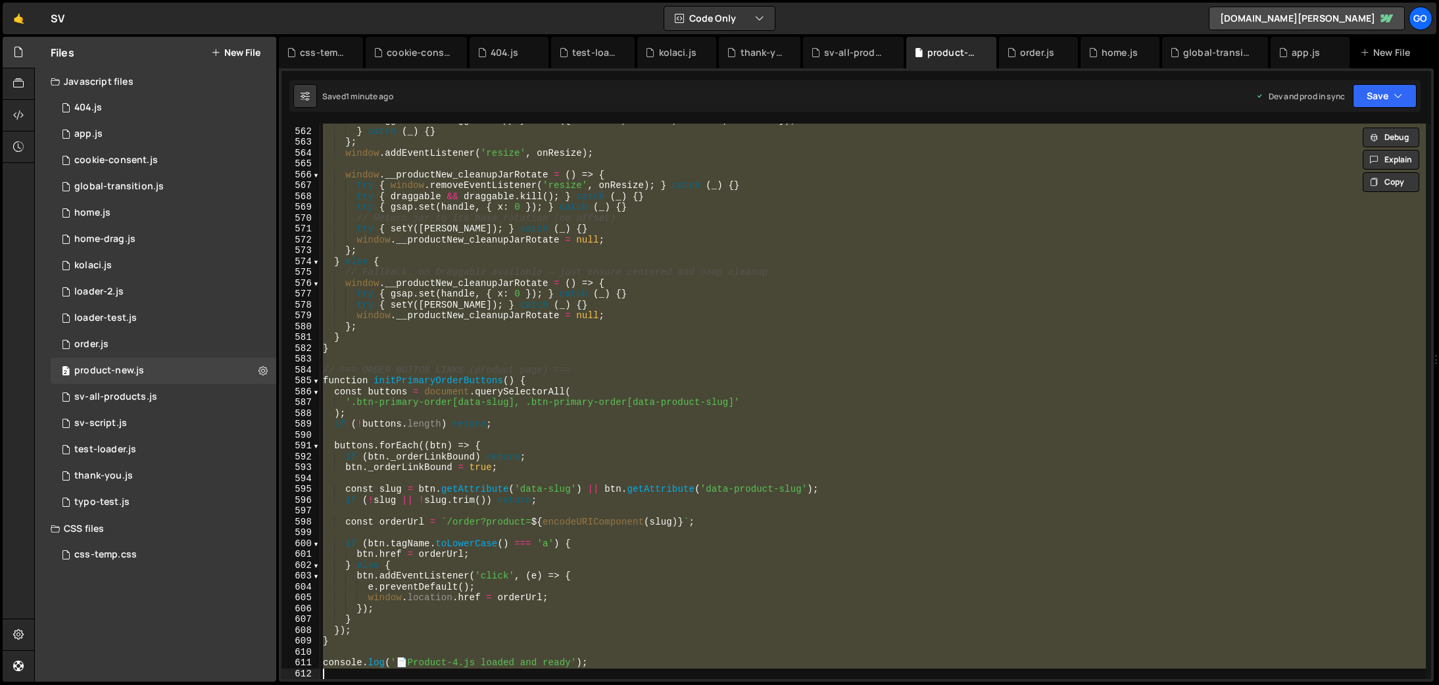
paste textarea
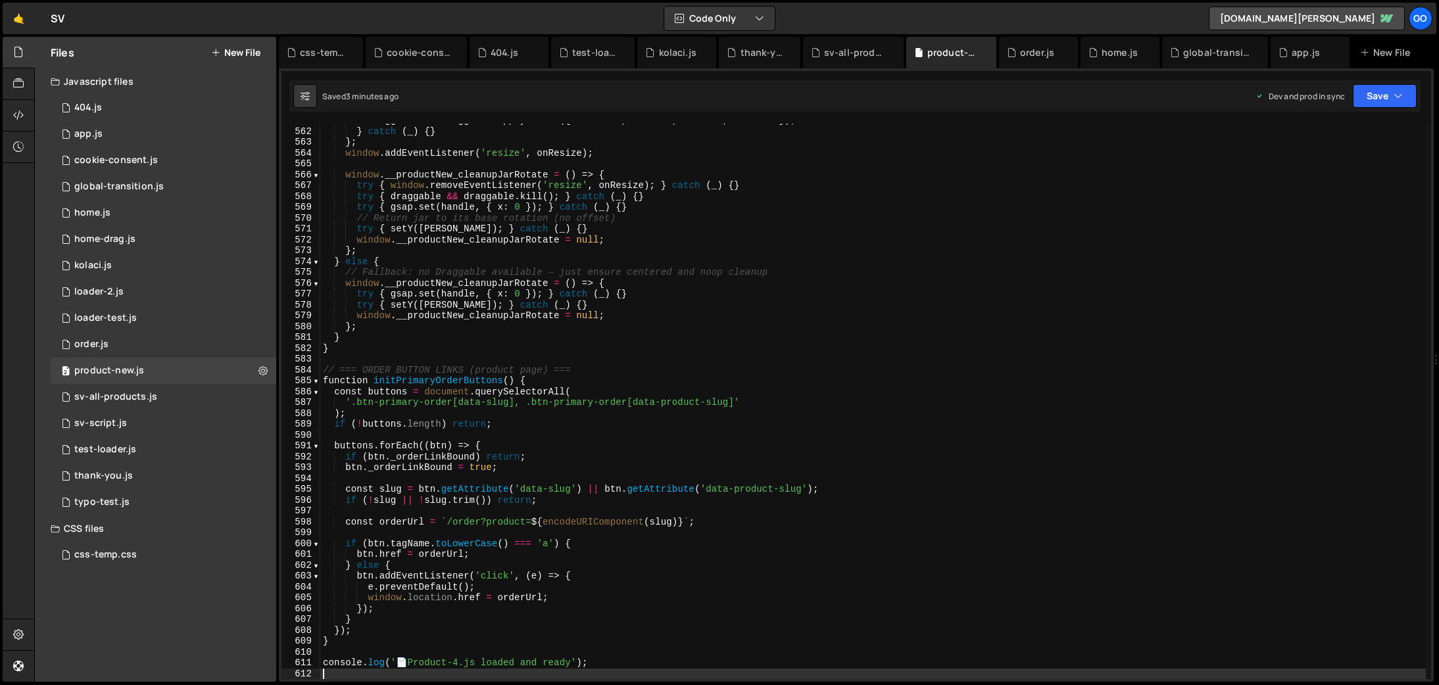
click at [577, 337] on div "draggable && draggable . applyBounds ({ minX : - r , maxX : r , minY : 0 , maxY…" at bounding box center [873, 404] width 1106 height 578
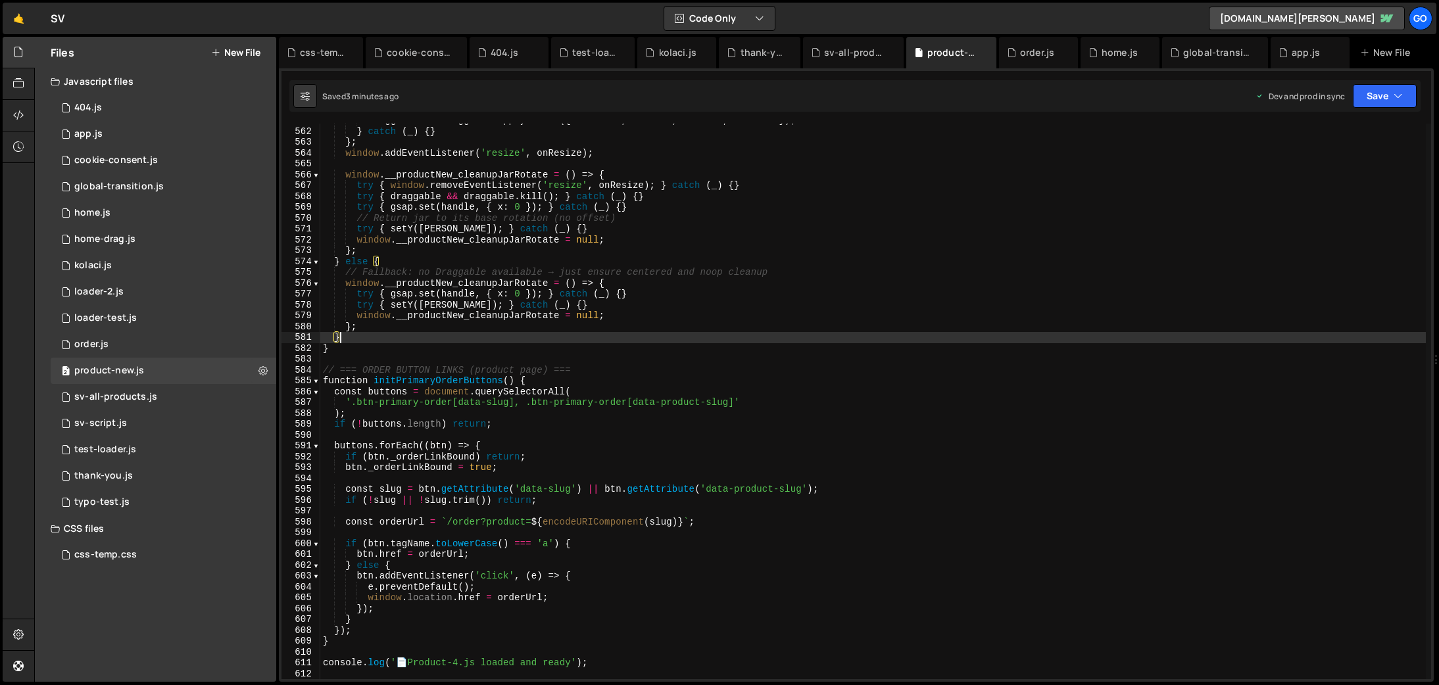
type textarea "console.log('📄 Product-4.js loaded and ready');"
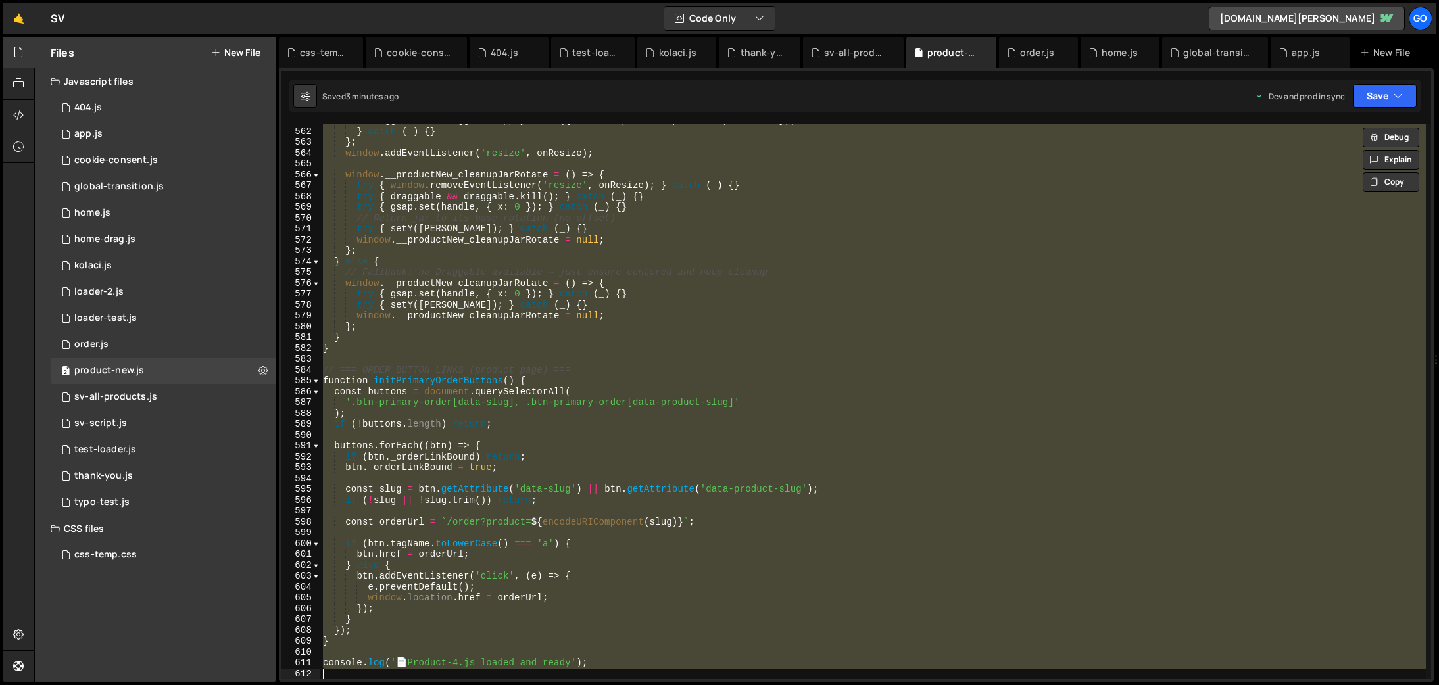
paste textarea
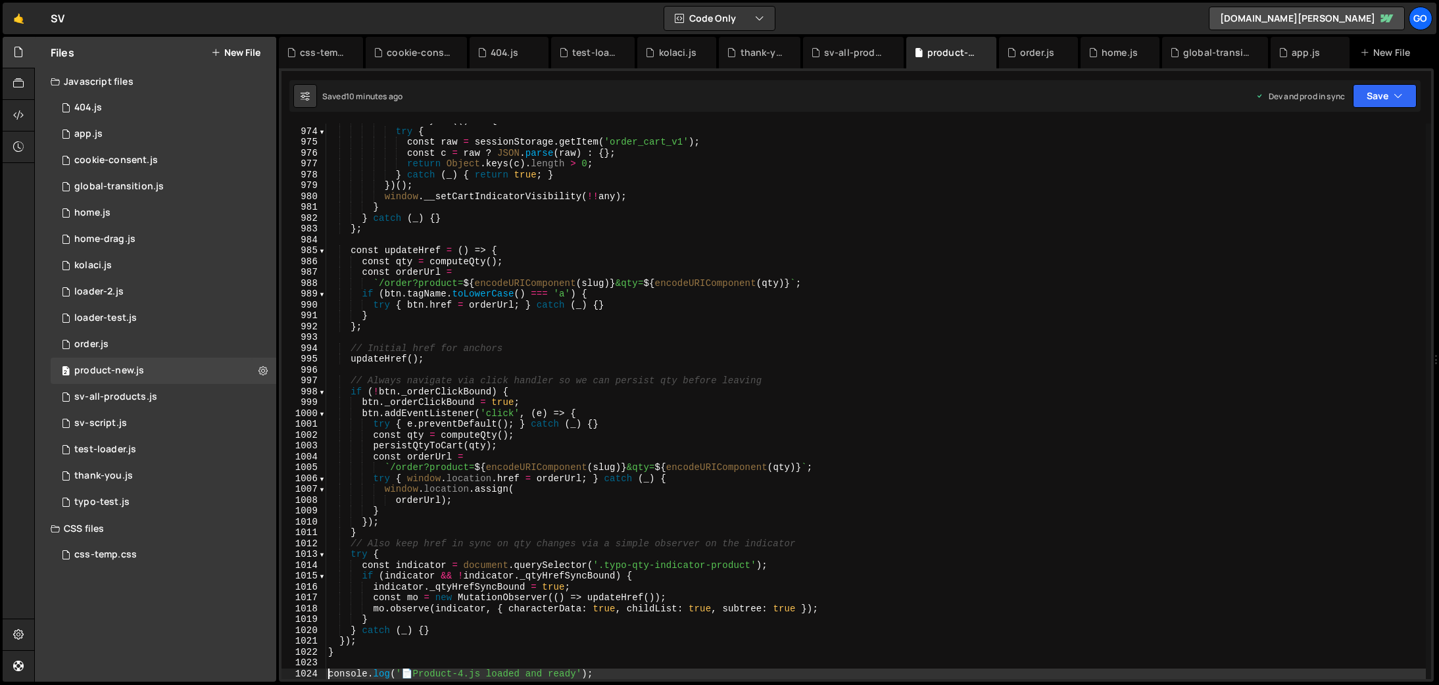
click at [753, 330] on div "const any = (( ) => { try { const raw = sessionStorage . getItem ( 'order_cart_…" at bounding box center [876, 404] width 1101 height 578
type textarea "};"
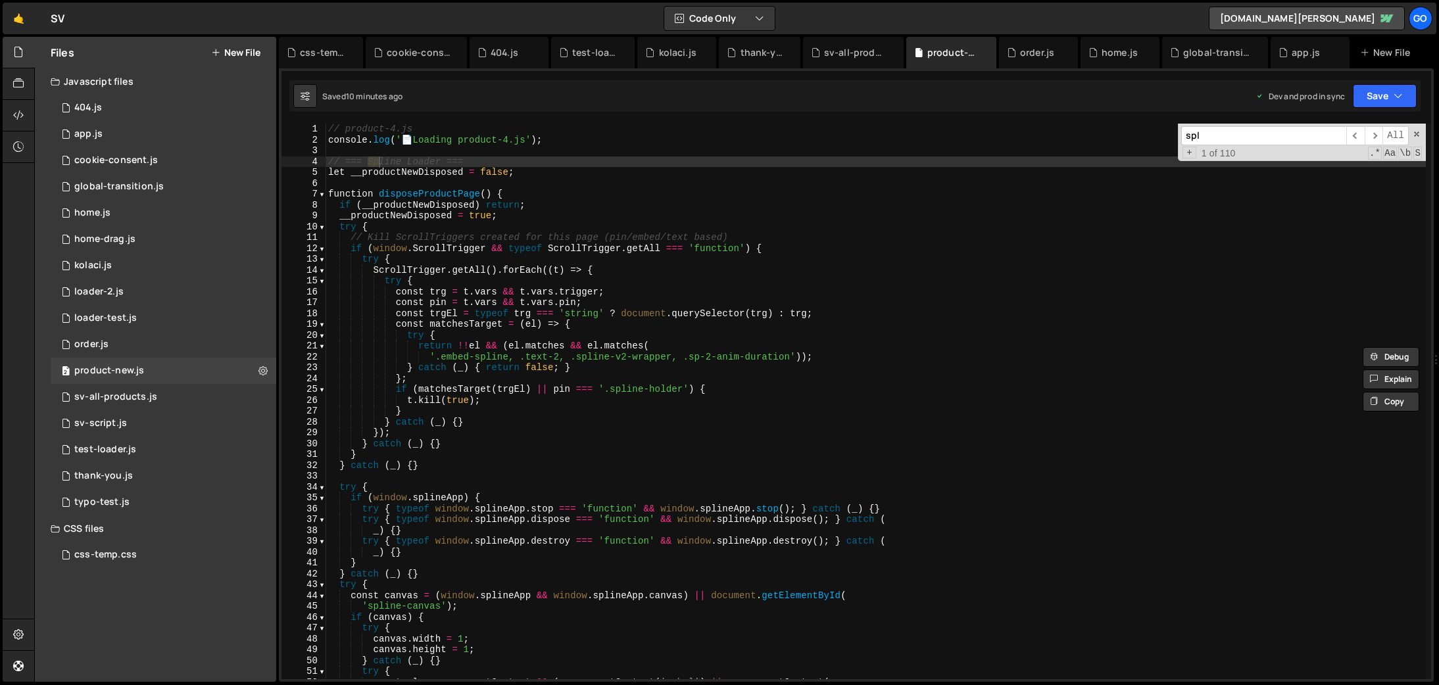
scroll to position [0, 0]
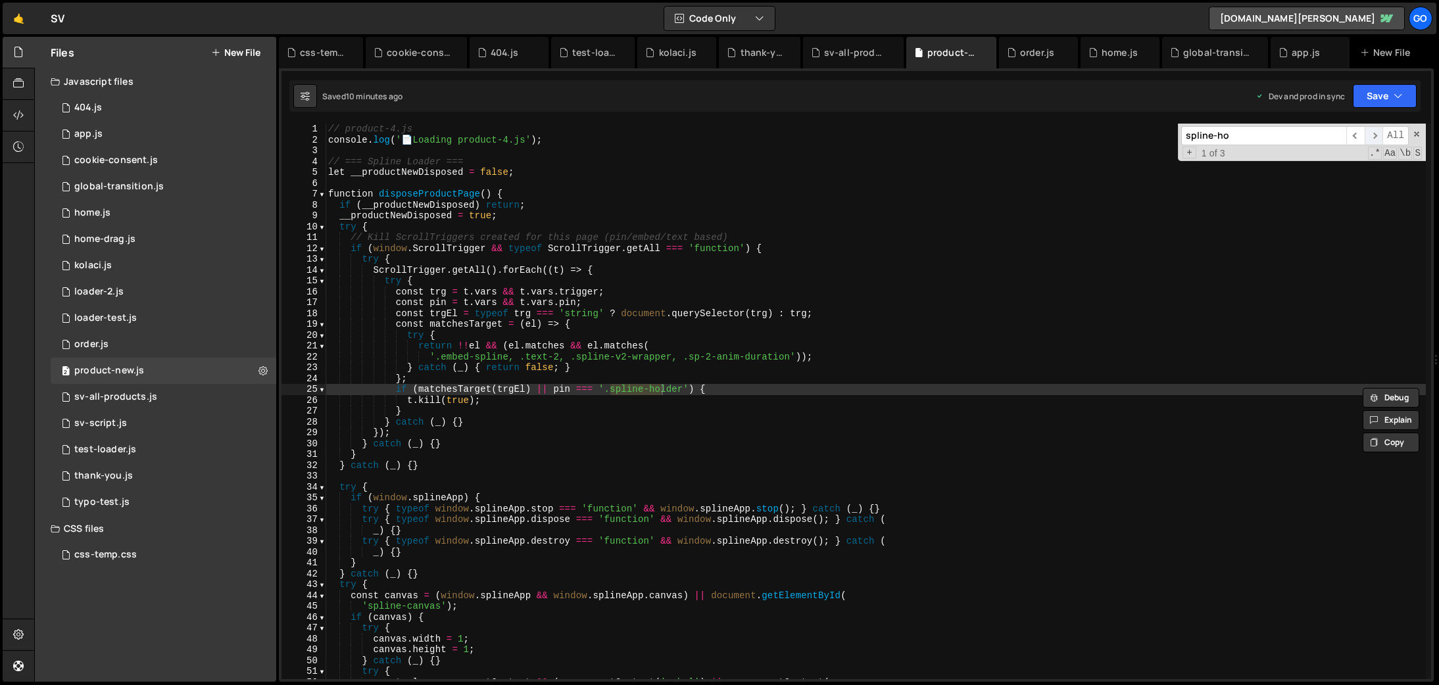
click at [1370, 129] on span "​" at bounding box center [1374, 135] width 18 height 19
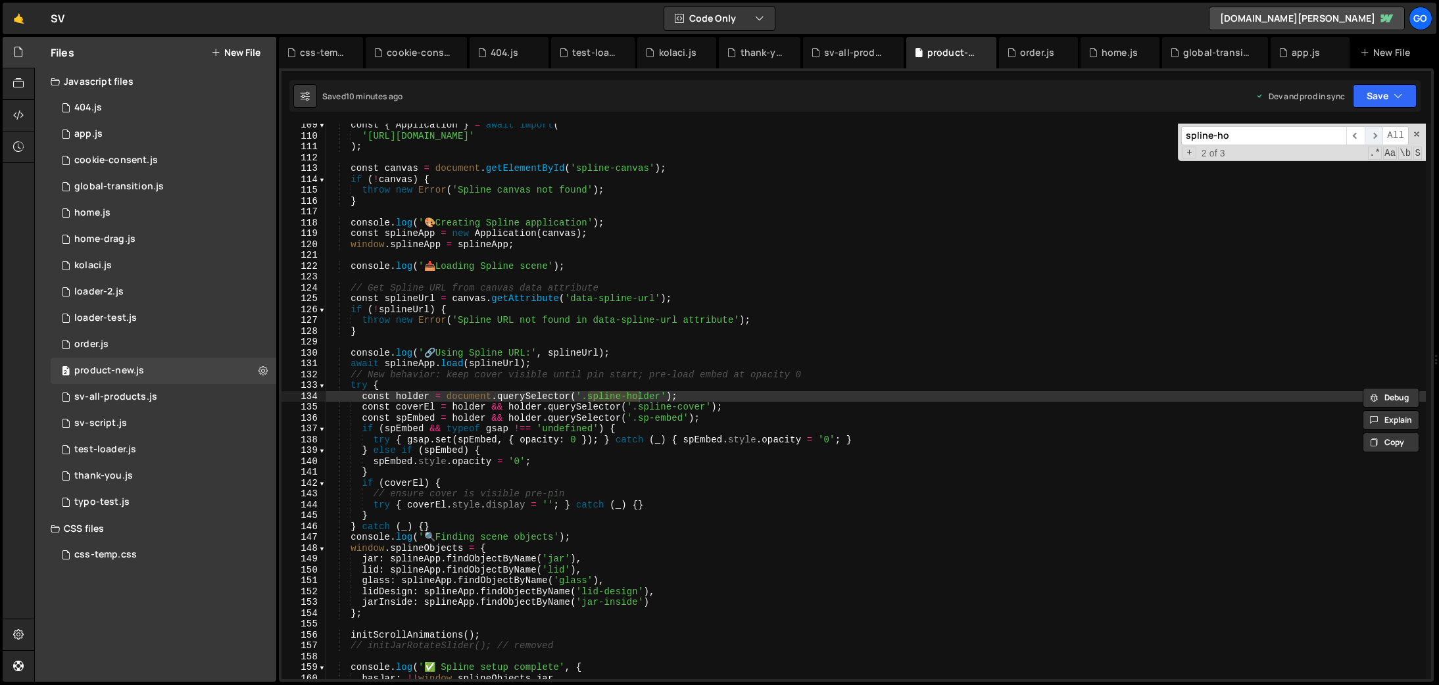
scroll to position [1176, 0]
click at [1370, 129] on span "​" at bounding box center [1374, 135] width 18 height 19
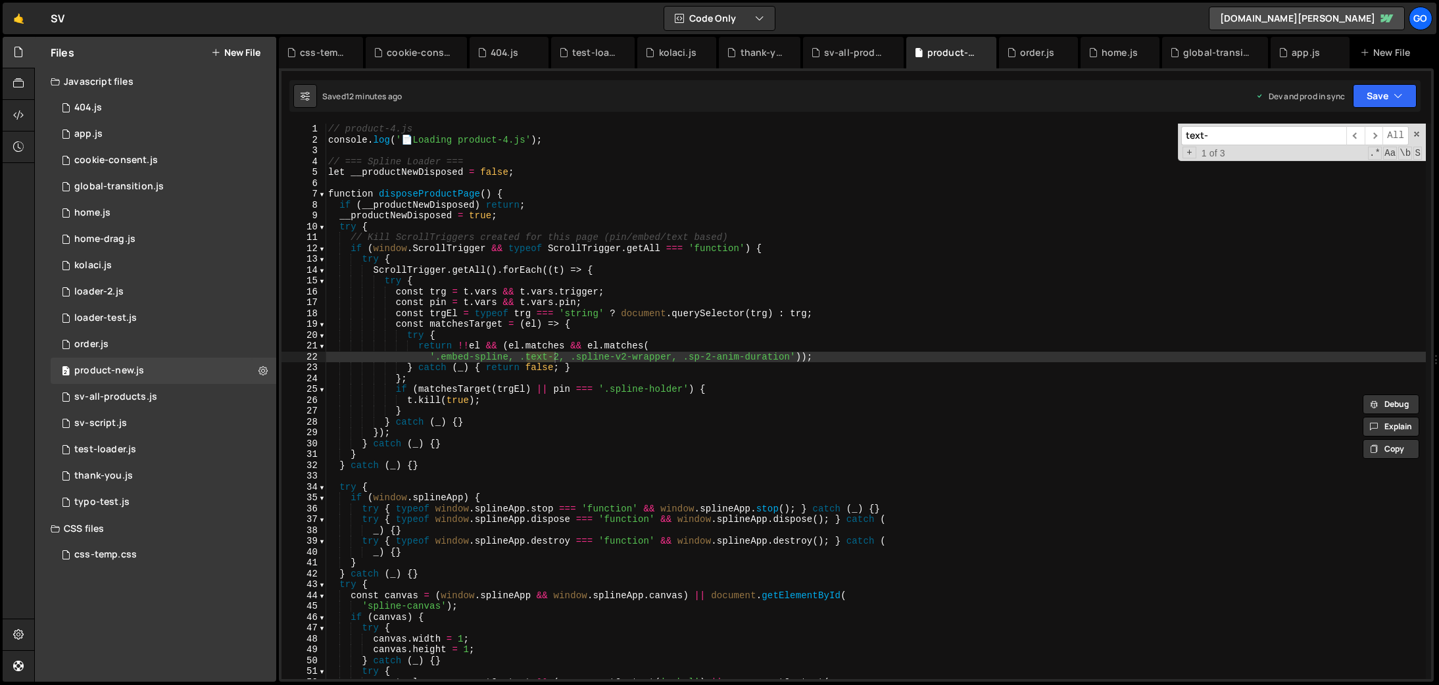
scroll to position [0, 0]
type input "text-2"
click at [1374, 136] on span "​" at bounding box center [1374, 135] width 18 height 19
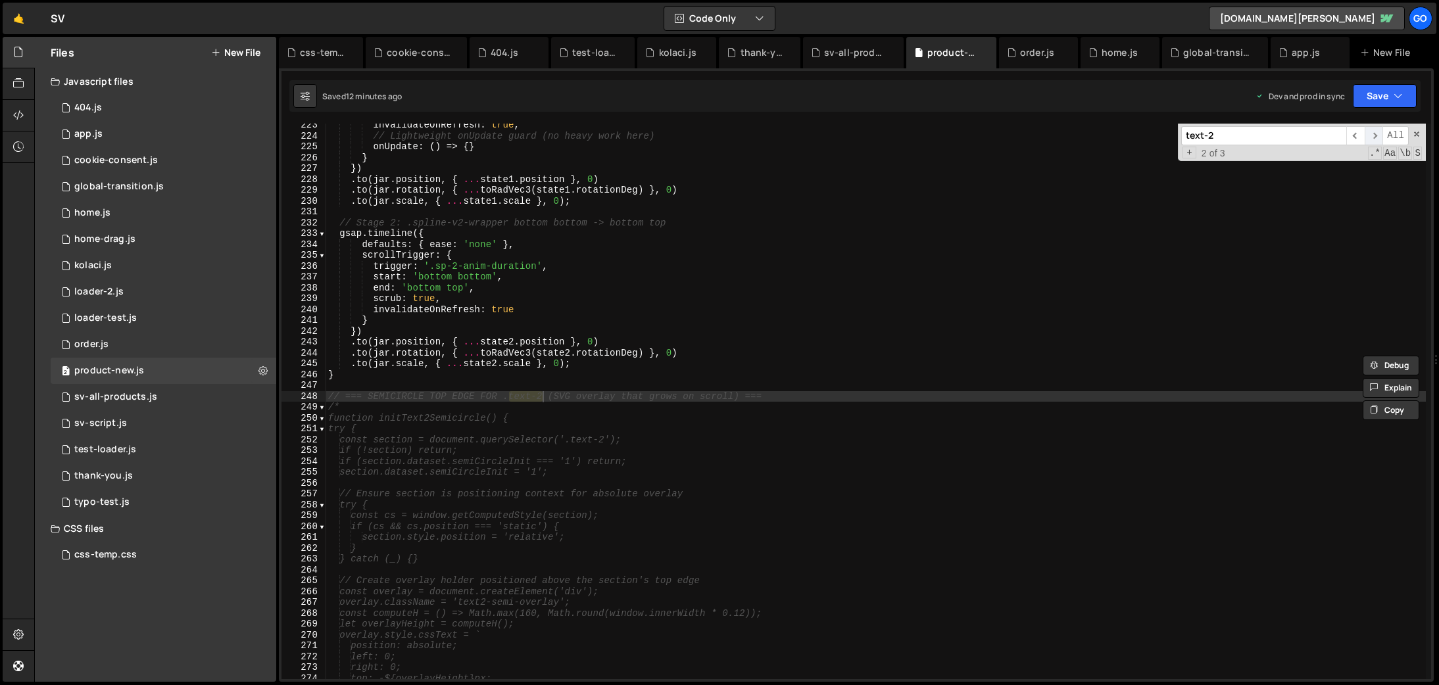
scroll to position [2414, 0]
click at [1374, 136] on span "​" at bounding box center [1374, 135] width 18 height 19
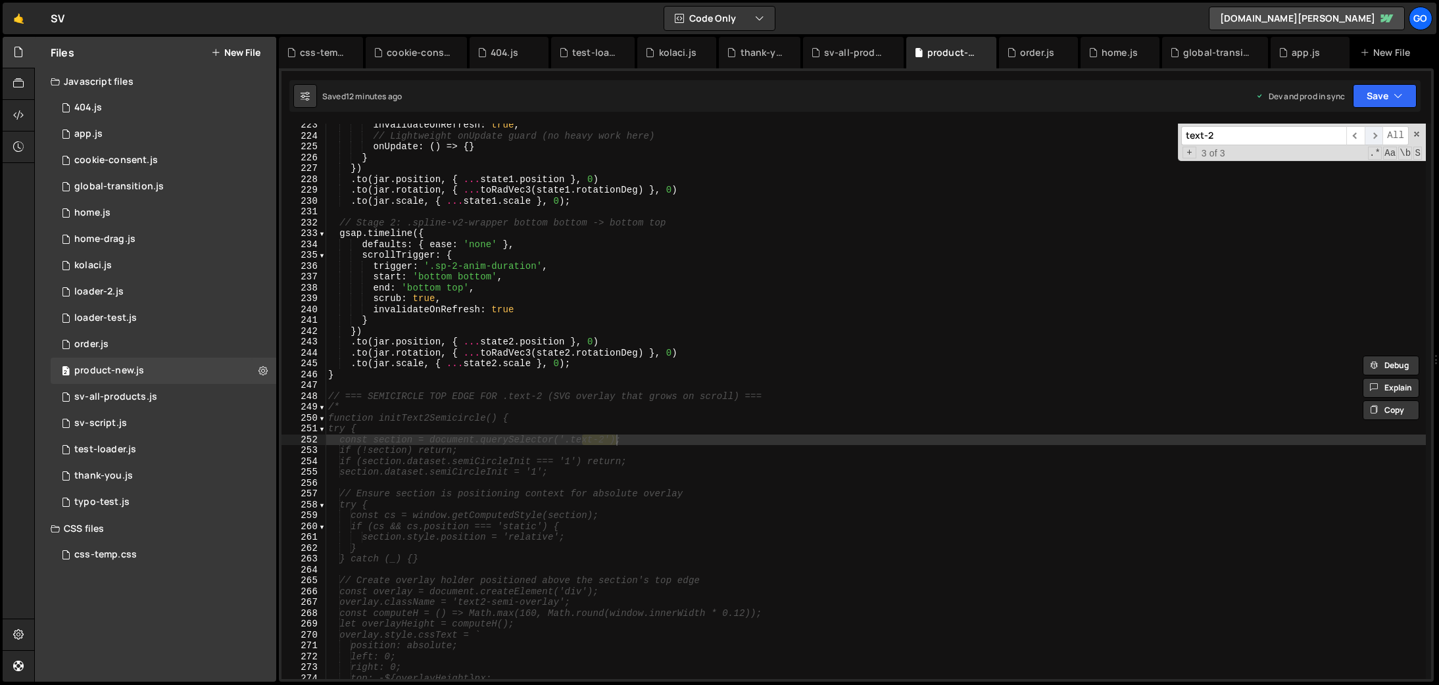
click at [1374, 136] on span "​" at bounding box center [1374, 135] width 18 height 19
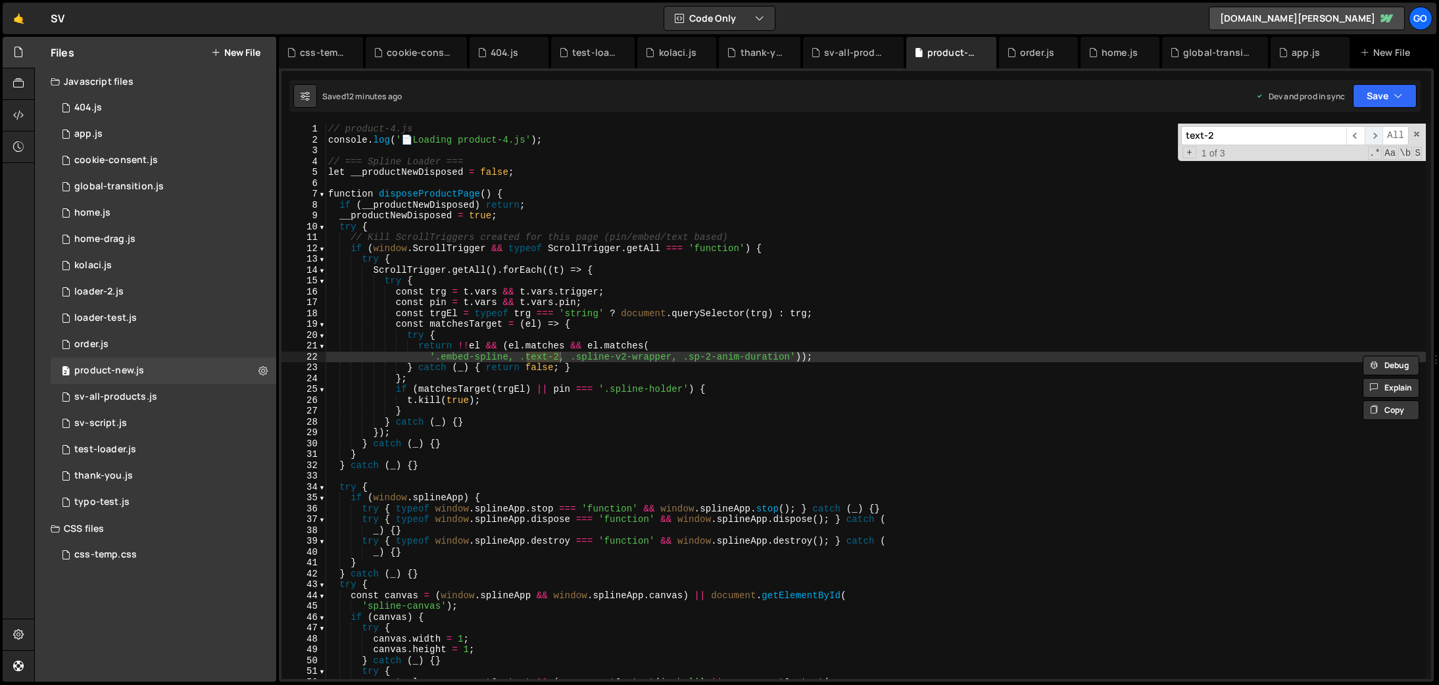
scroll to position [0, 0]
click at [1206, 53] on div "global-transition.js" at bounding box center [1217, 52] width 69 height 13
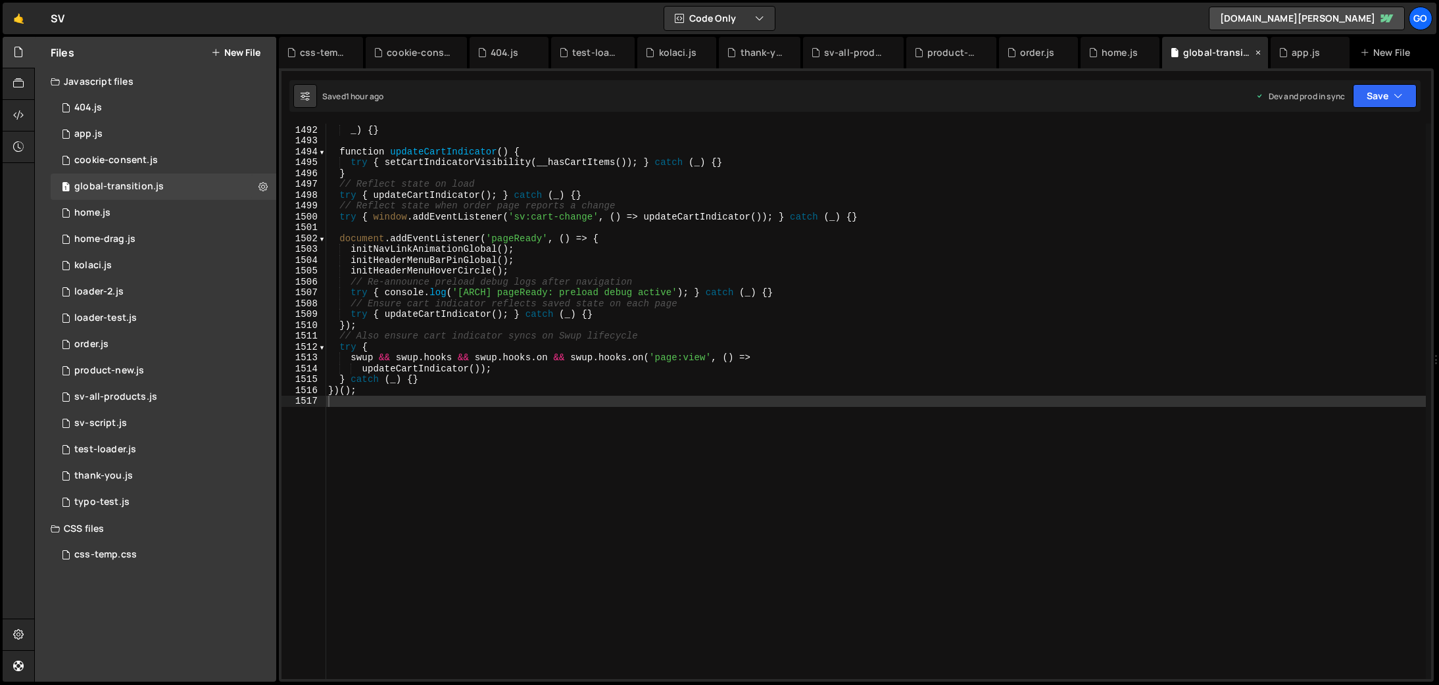
scroll to position [16183, 0]
type textarea "}"
click at [1220, 171] on div "try { window . __setCartIndicatorVisibility = ( v ) => setCartIndicatorVisibili…" at bounding box center [876, 403] width 1101 height 578
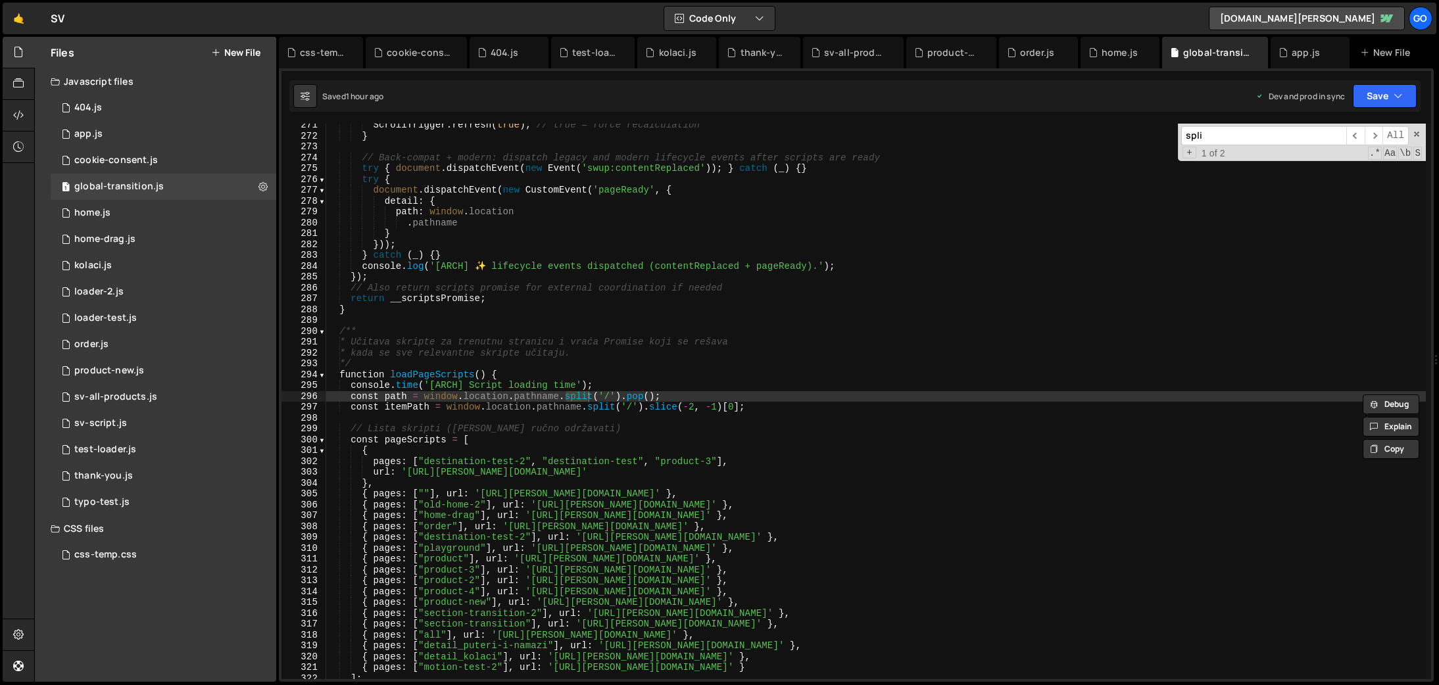
scroll to position [2935, 0]
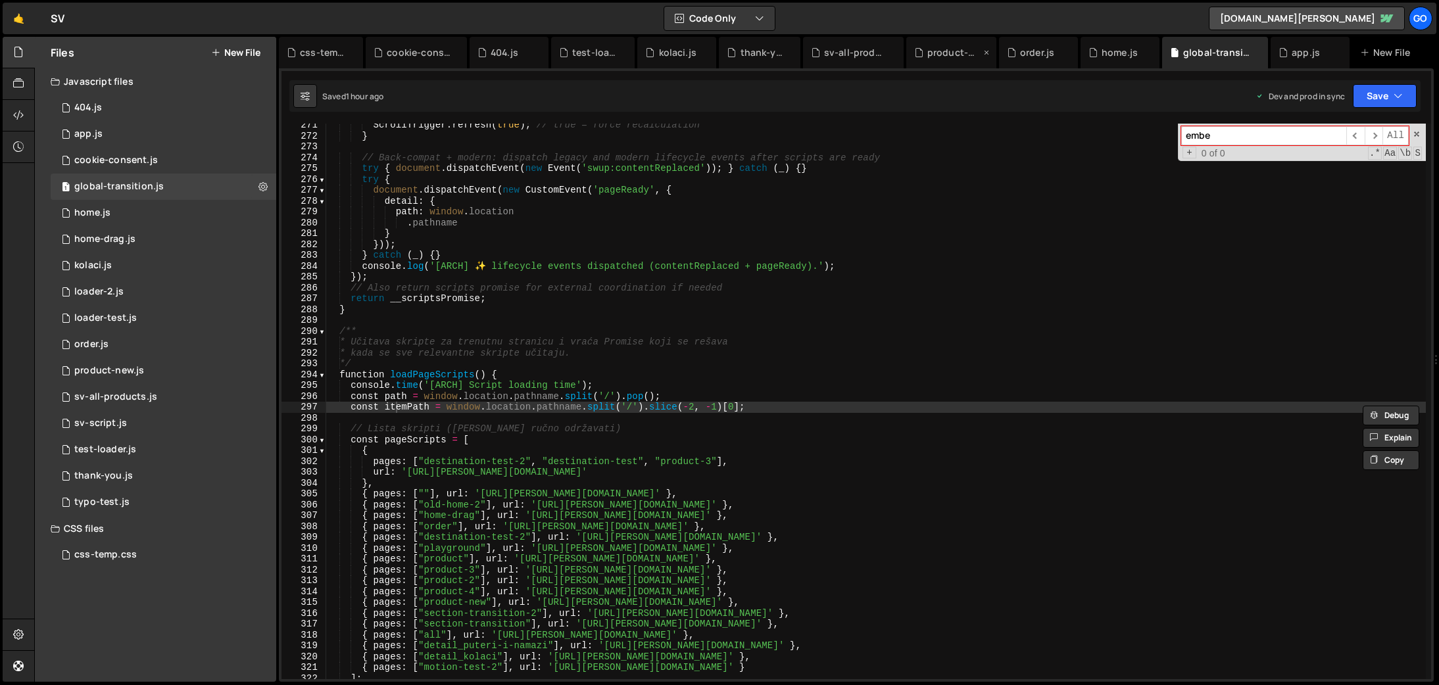
type input "embe"
click at [949, 57] on div "product-new.js" at bounding box center [954, 52] width 53 height 13
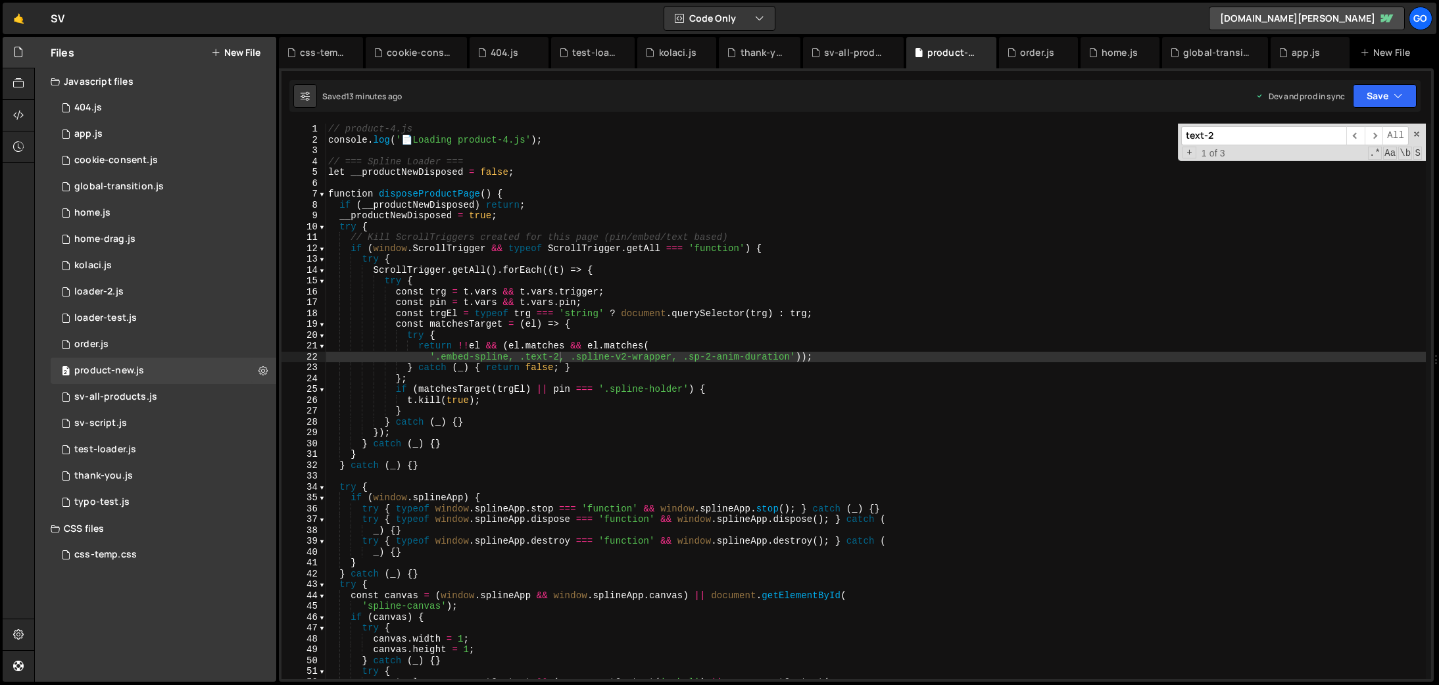
click at [1224, 136] on input "text-2" at bounding box center [1263, 135] width 165 height 19
click at [1374, 134] on span "​" at bounding box center [1374, 135] width 18 height 19
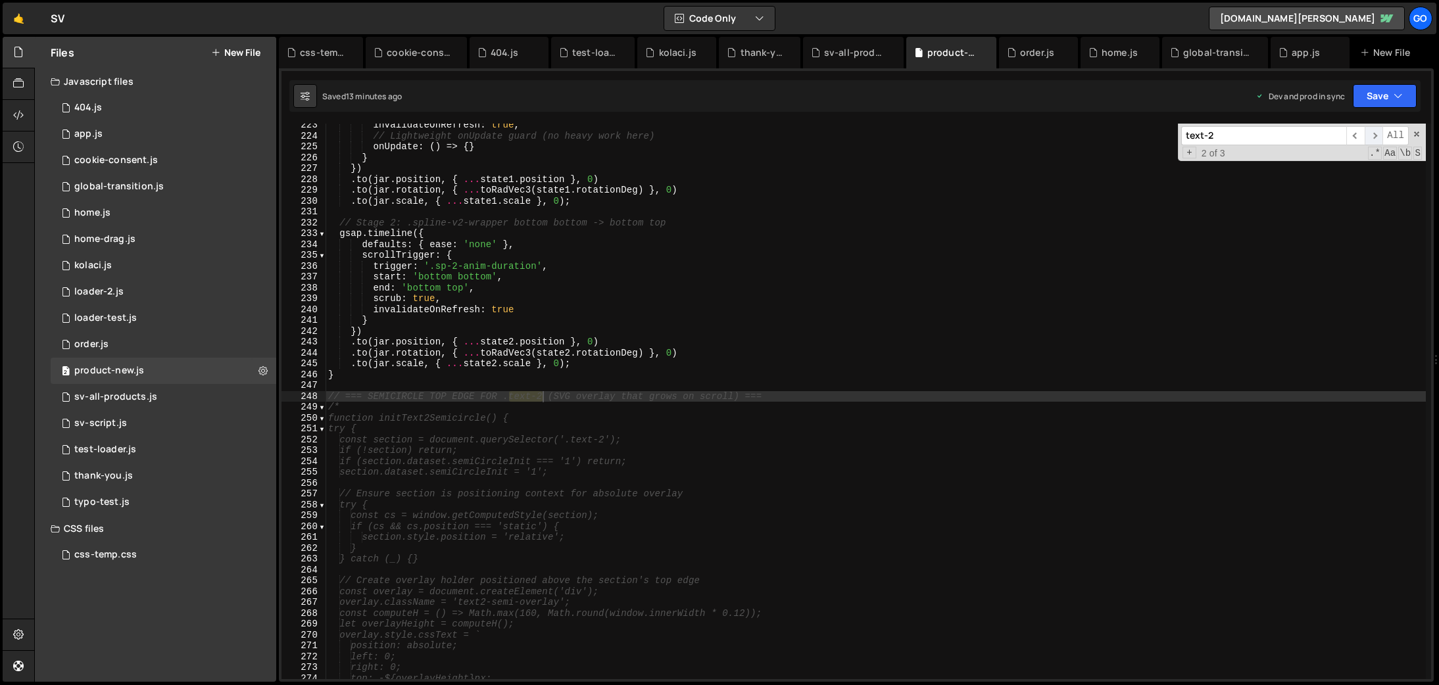
scroll to position [2414, 0]
click at [1374, 134] on span "​" at bounding box center [1374, 135] width 18 height 19
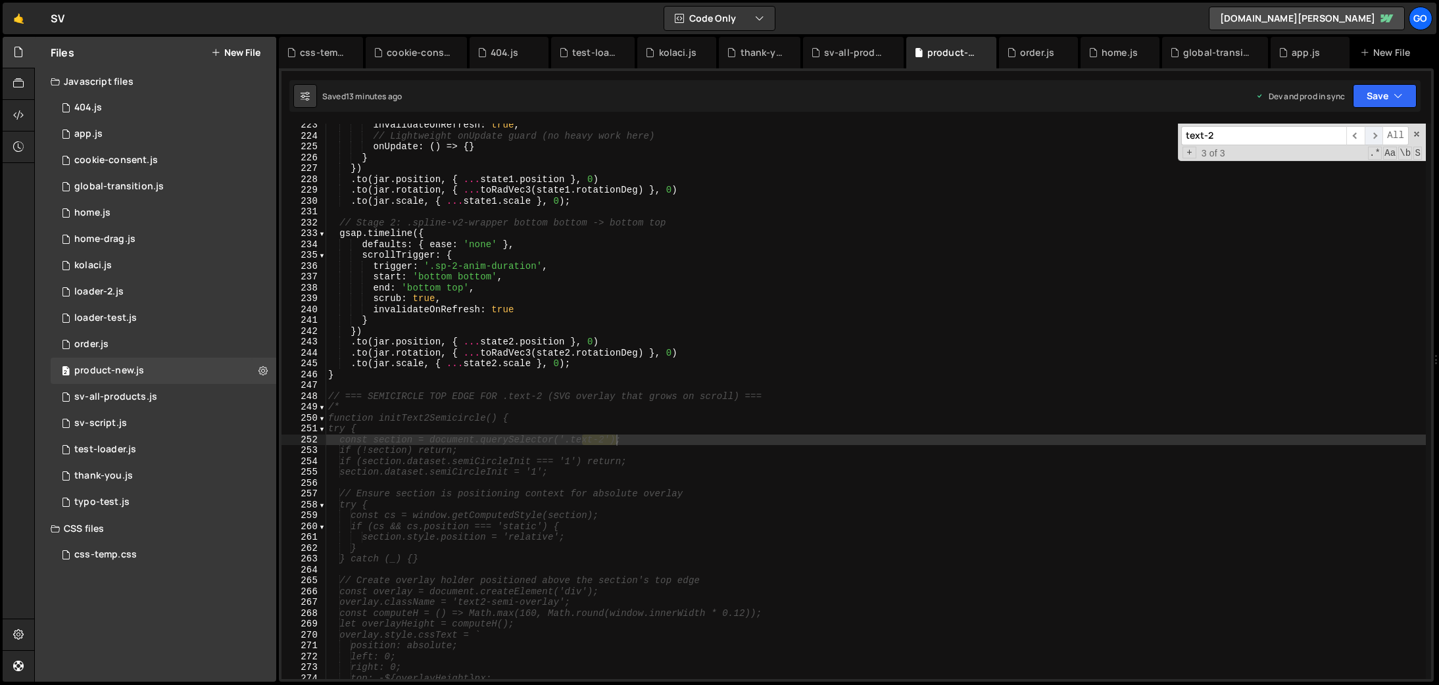
click at [1374, 134] on span "​" at bounding box center [1374, 135] width 18 height 19
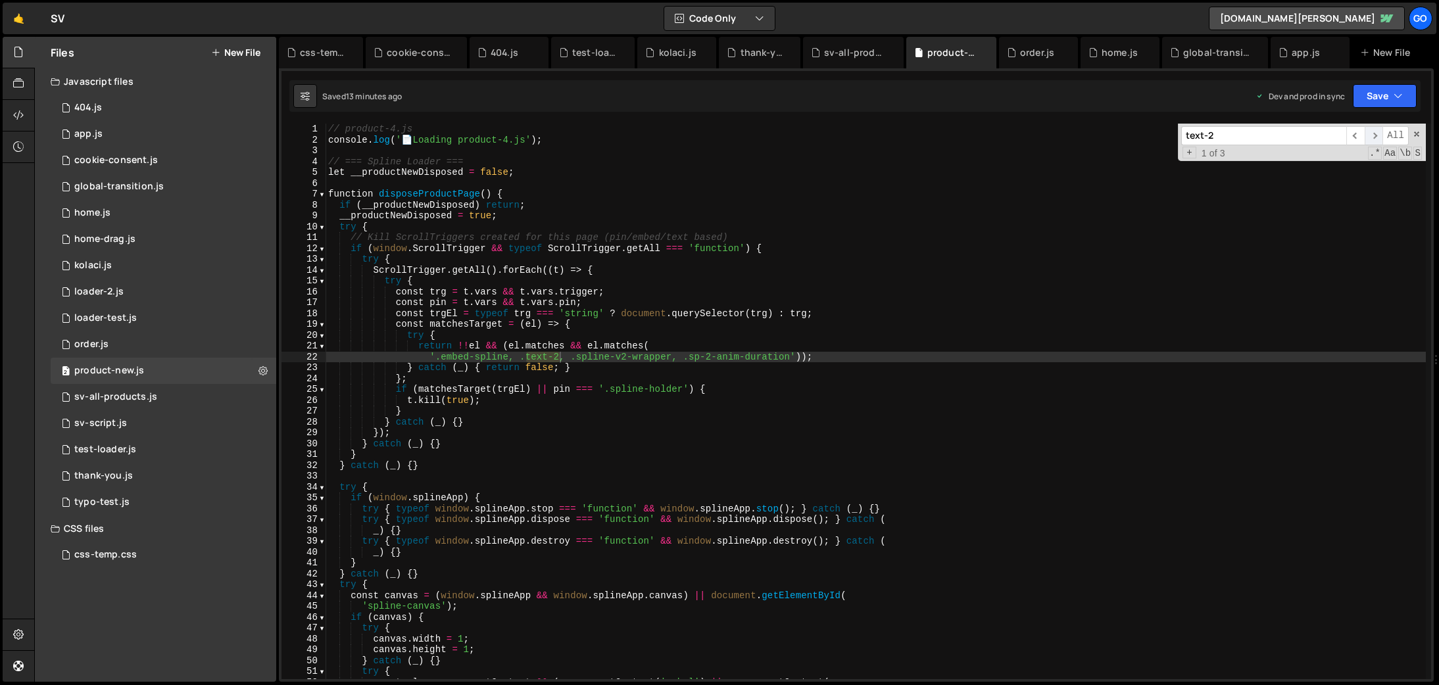
click at [1374, 134] on span "​" at bounding box center [1374, 135] width 18 height 19
